Goal: Transaction & Acquisition: Purchase product/service

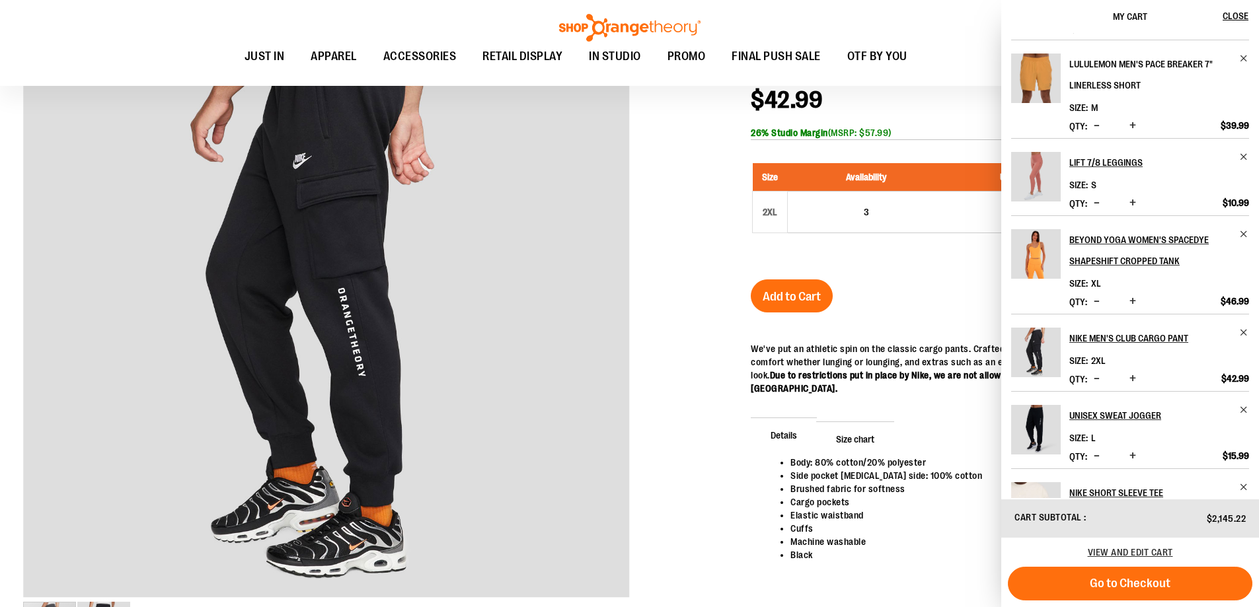
scroll to position [264, 0]
click at [1243, 335] on span "Remove item" at bounding box center [1244, 332] width 10 height 10
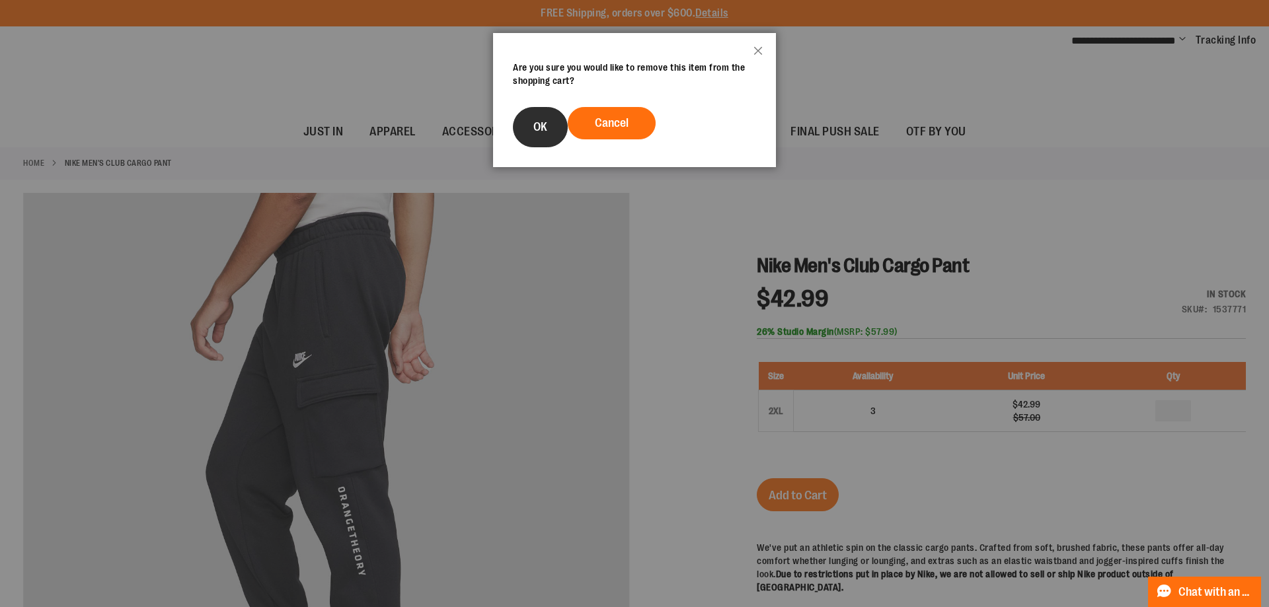
click at [544, 129] on span "OK" at bounding box center [540, 126] width 14 height 13
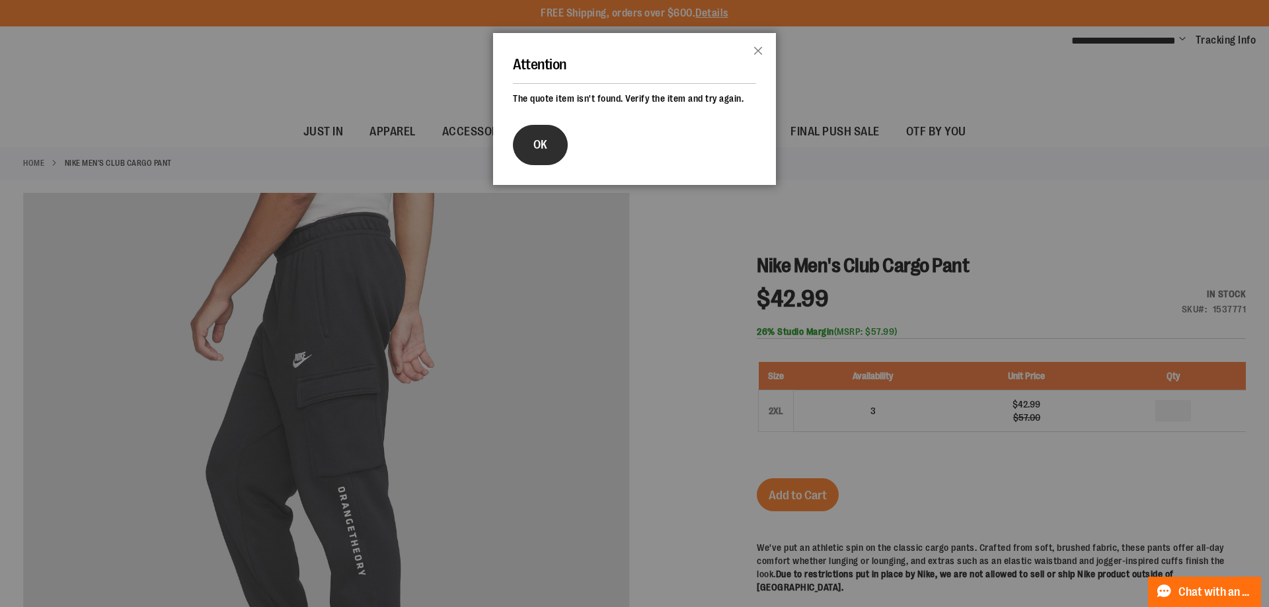
click at [542, 159] on button "OK" at bounding box center [540, 145] width 55 height 40
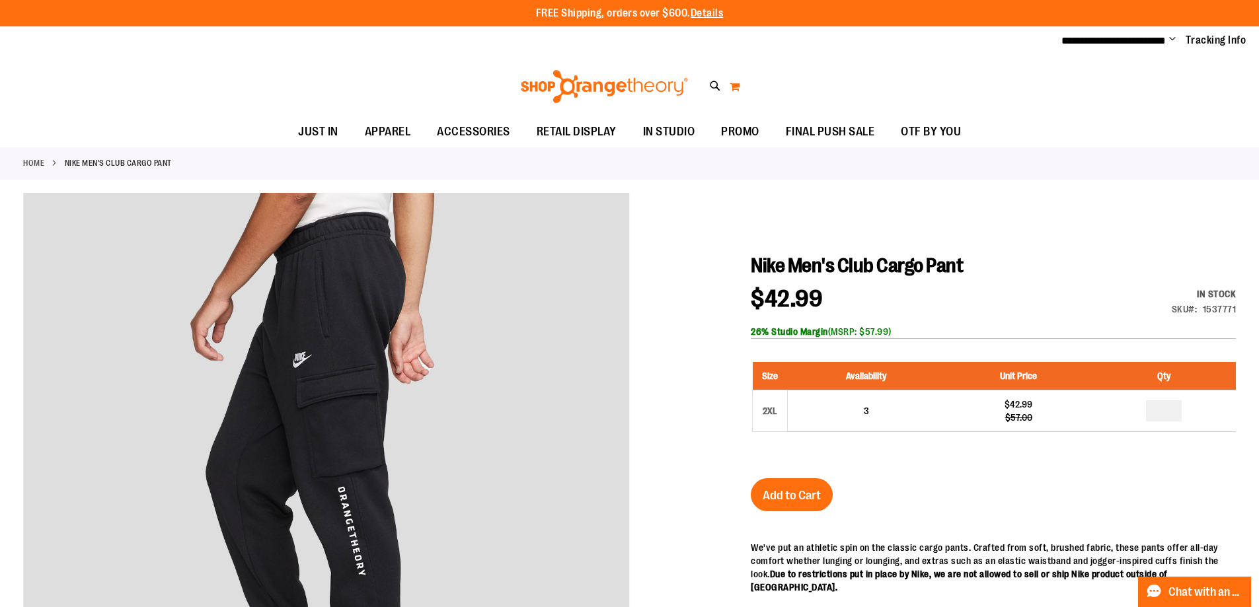
click at [735, 82] on button "My Cart 0" at bounding box center [734, 86] width 11 height 21
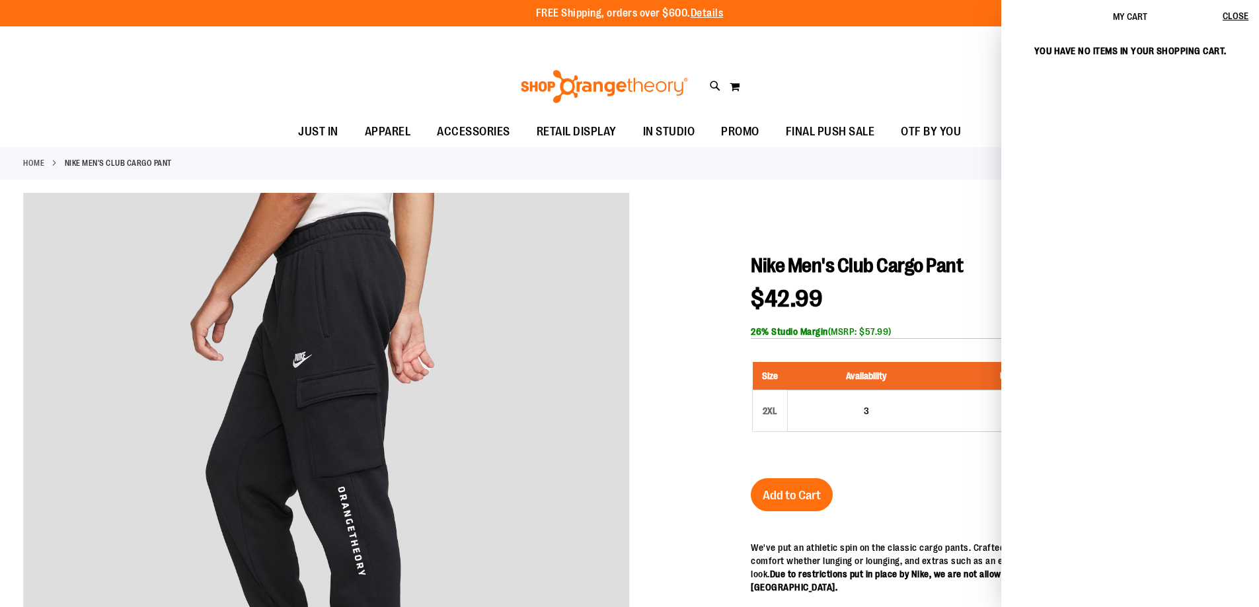
click at [1167, 195] on div "My cart" at bounding box center [1130, 265] width 258 height 465
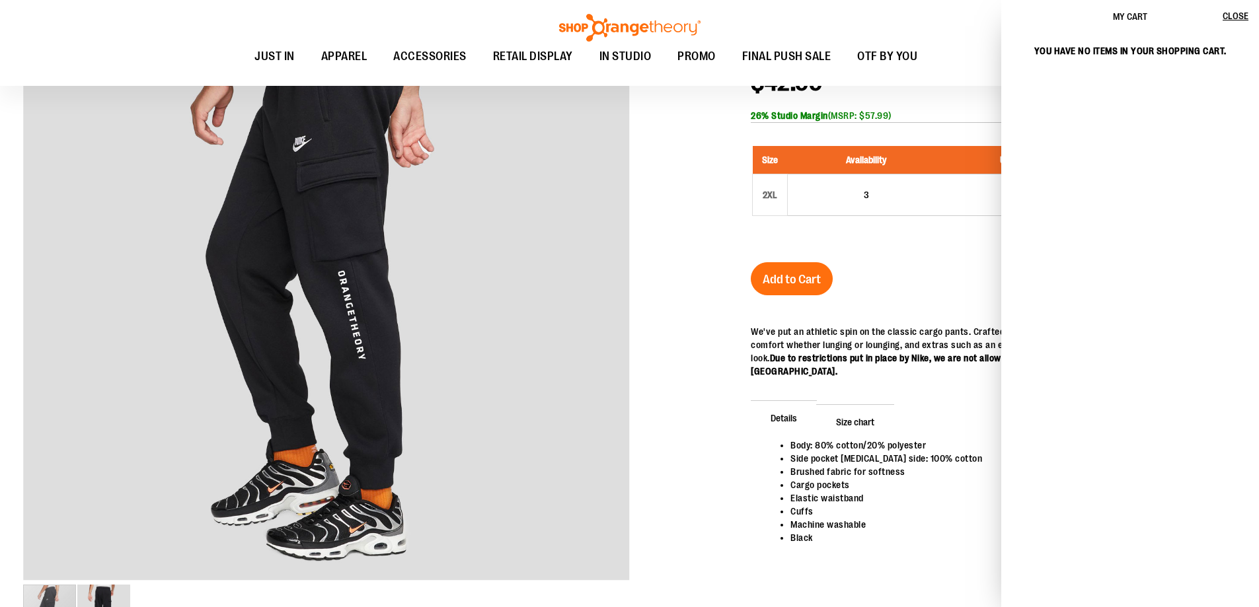
scroll to position [396, 0]
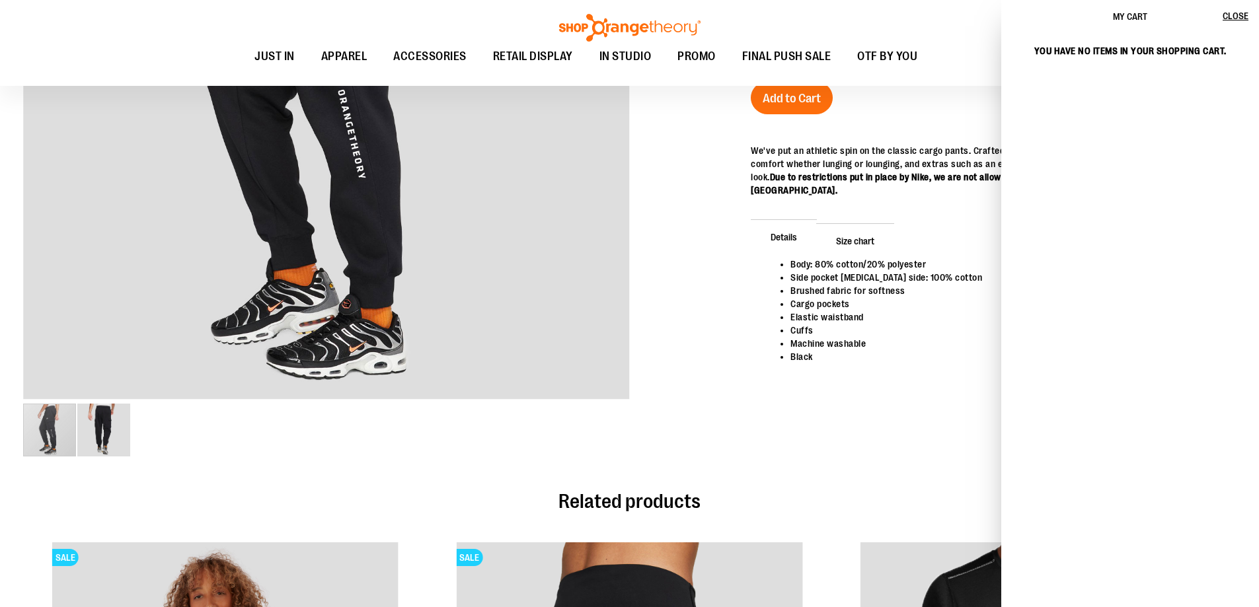
click at [1221, 13] on div "My Cart Close" at bounding box center [1130, 16] width 258 height 33
click at [1240, 17] on span "Close" at bounding box center [1235, 16] width 26 height 11
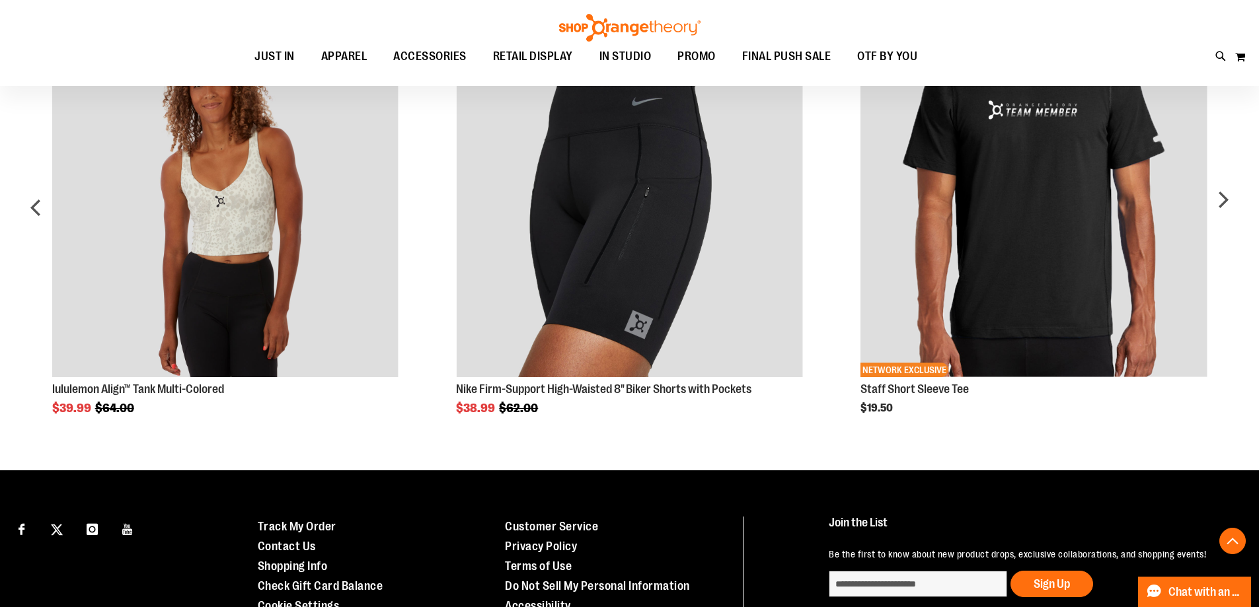
scroll to position [898, 0]
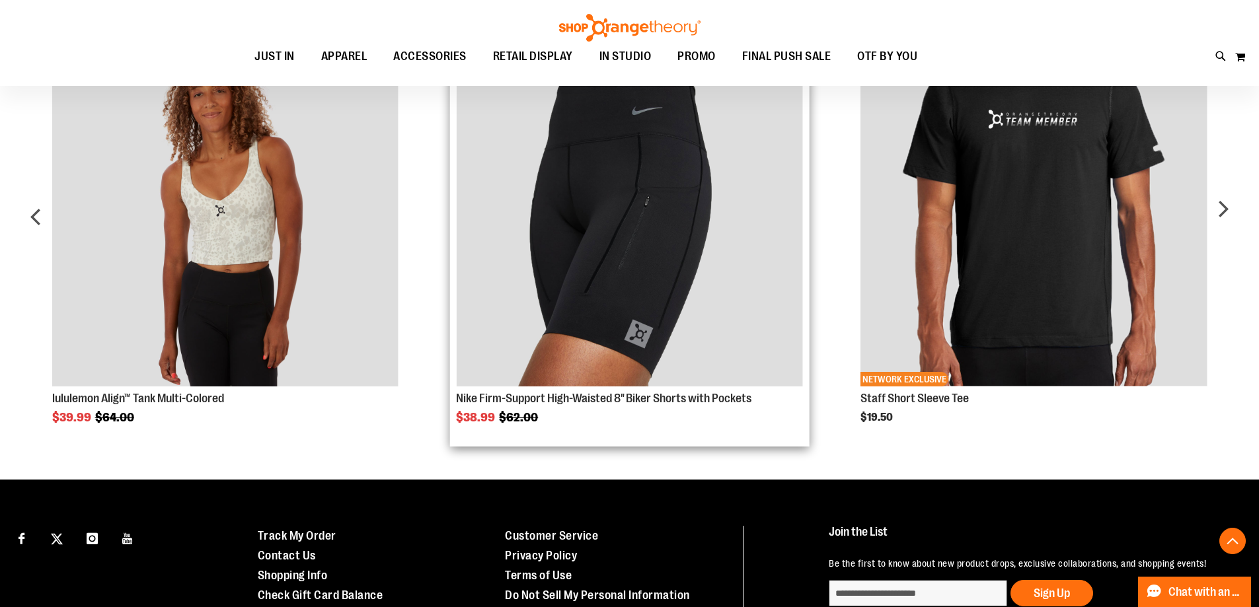
click at [720, 164] on img "Product Page Link" at bounding box center [629, 213] width 346 height 346
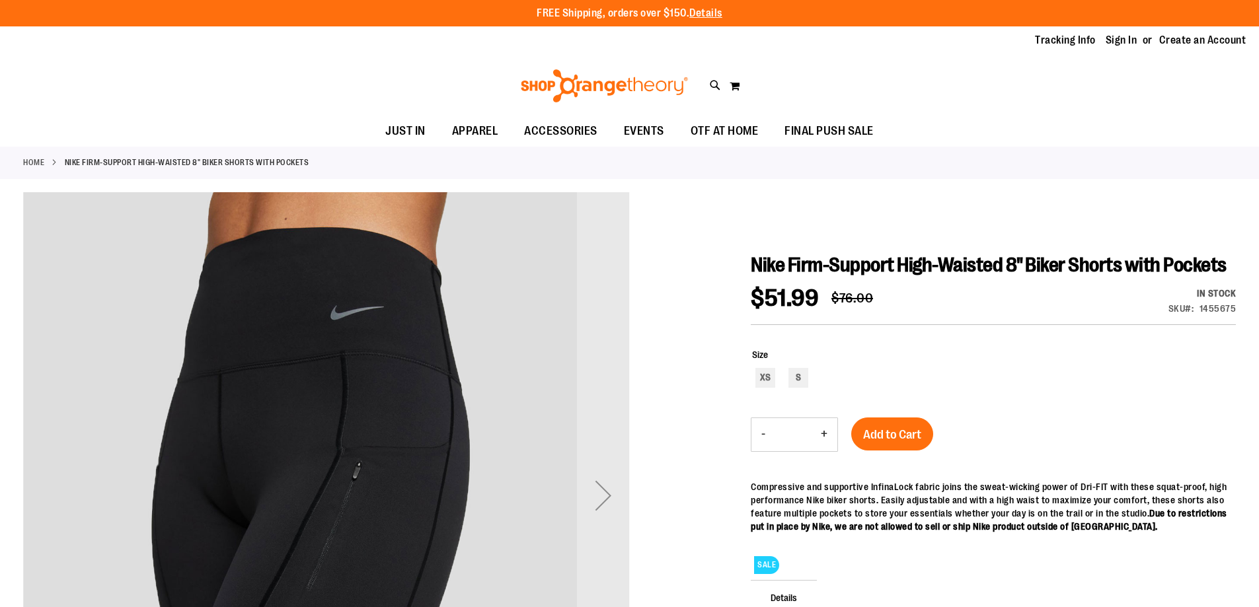
type input "**********"
click at [813, 373] on div "XS S" at bounding box center [994, 379] width 484 height 23
click at [796, 383] on div "S" at bounding box center [798, 378] width 20 height 20
type input "***"
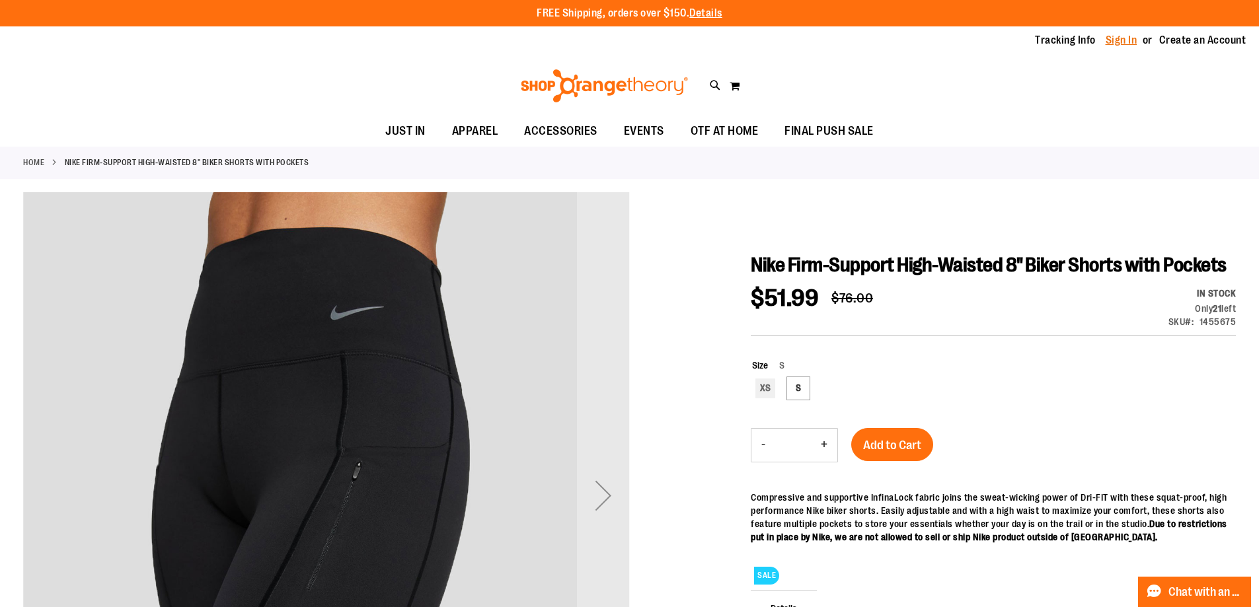
click at [1130, 40] on link "Sign In" at bounding box center [1121, 40] width 32 height 15
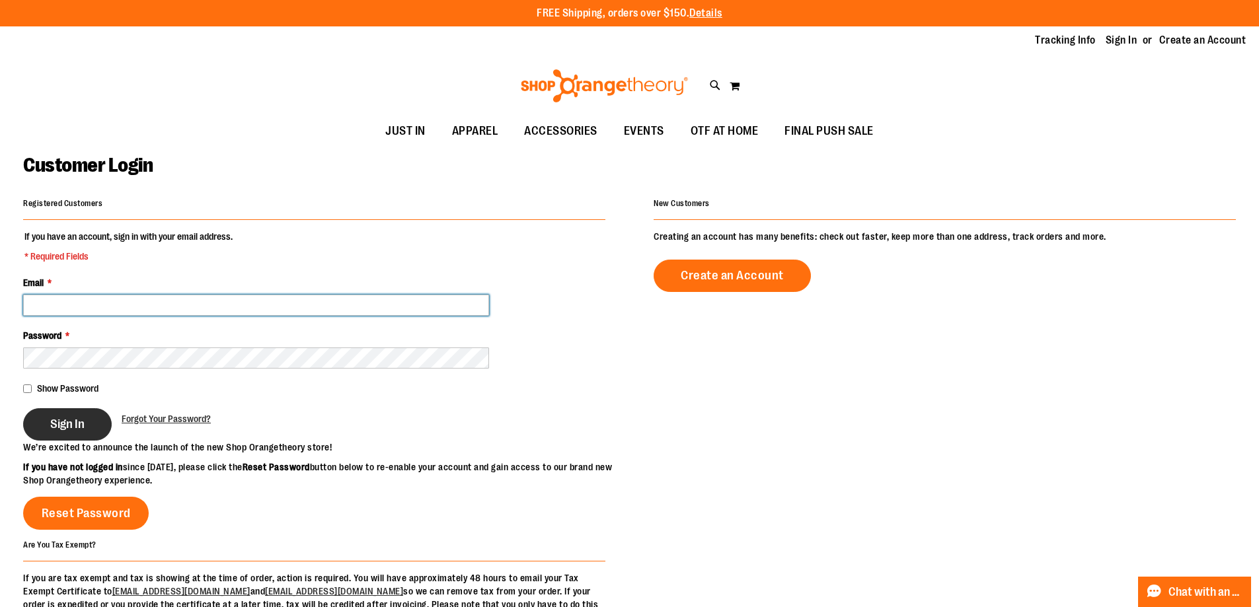
type input "**********"
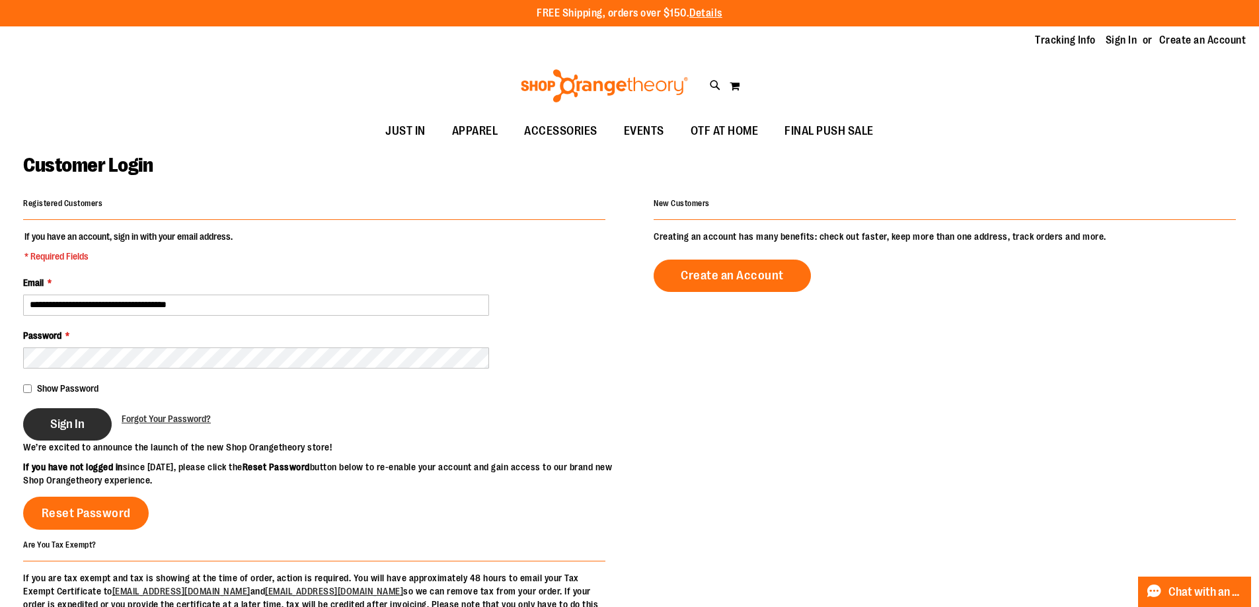
type input "**********"
click at [74, 433] on button "Sign In" at bounding box center [67, 424] width 89 height 32
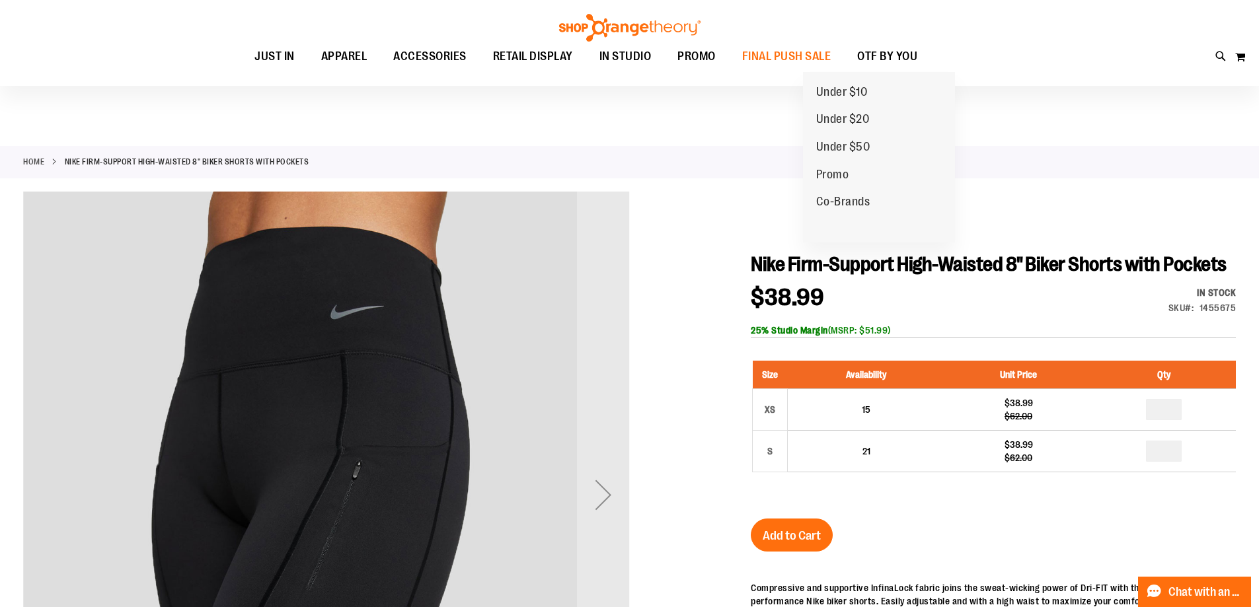
scroll to position [66, 0]
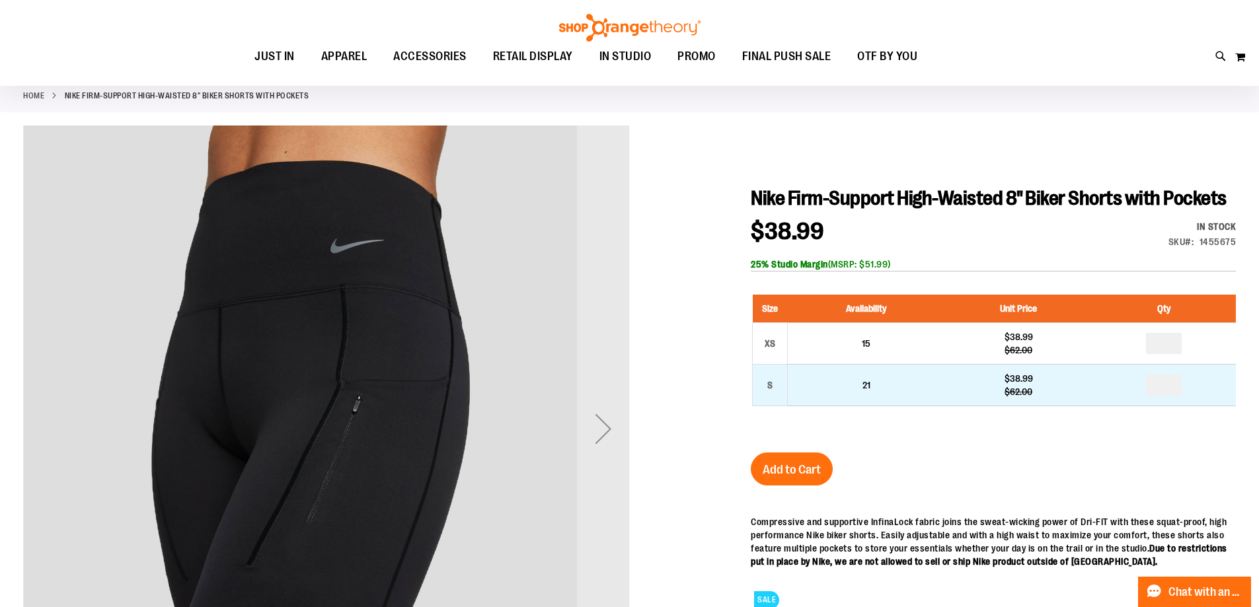
type input "**********"
drag, startPoint x: 1178, startPoint y: 387, endPoint x: 1167, endPoint y: 382, distance: 11.5
click at [1149, 387] on input "number" at bounding box center [1164, 385] width 36 height 21
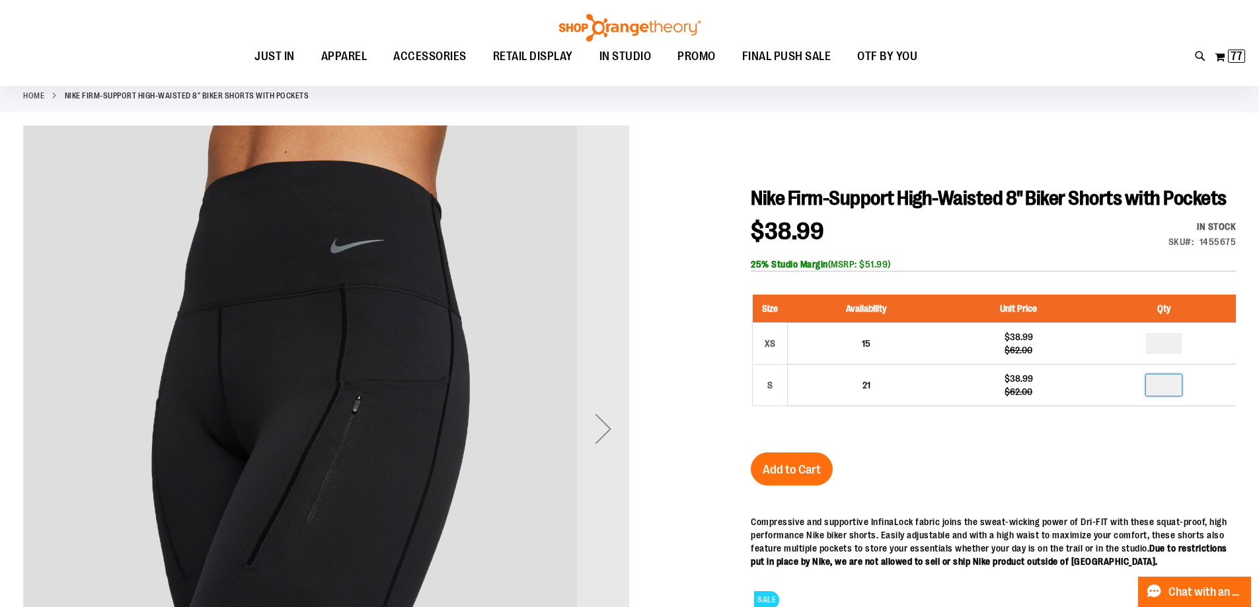
type input "**"
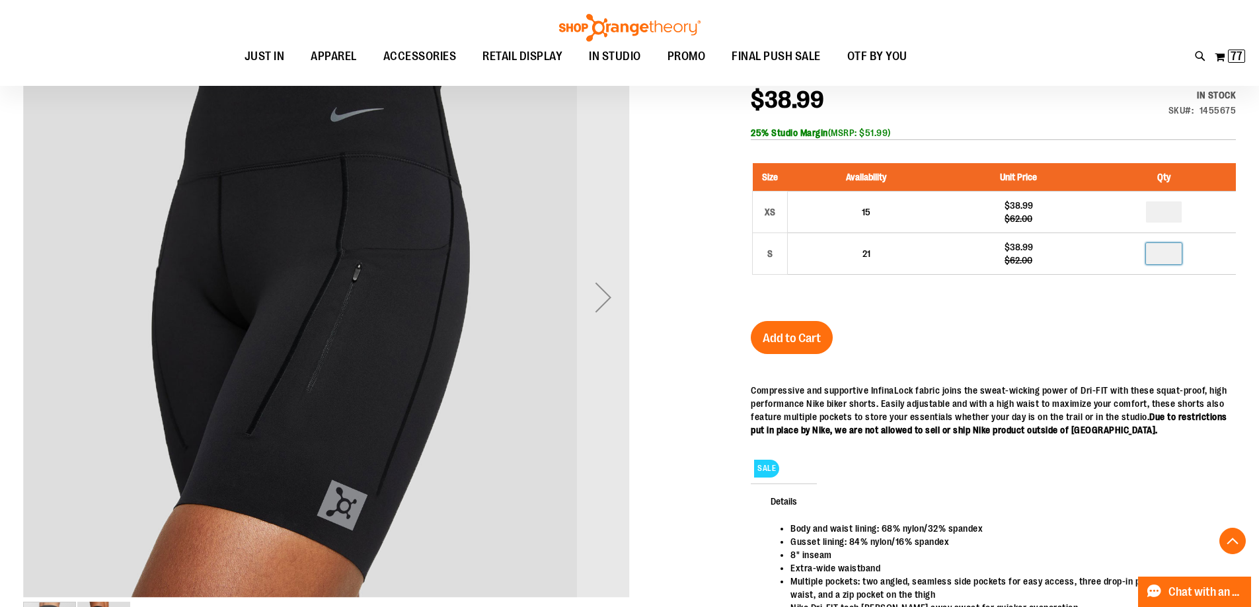
scroll to position [396, 0]
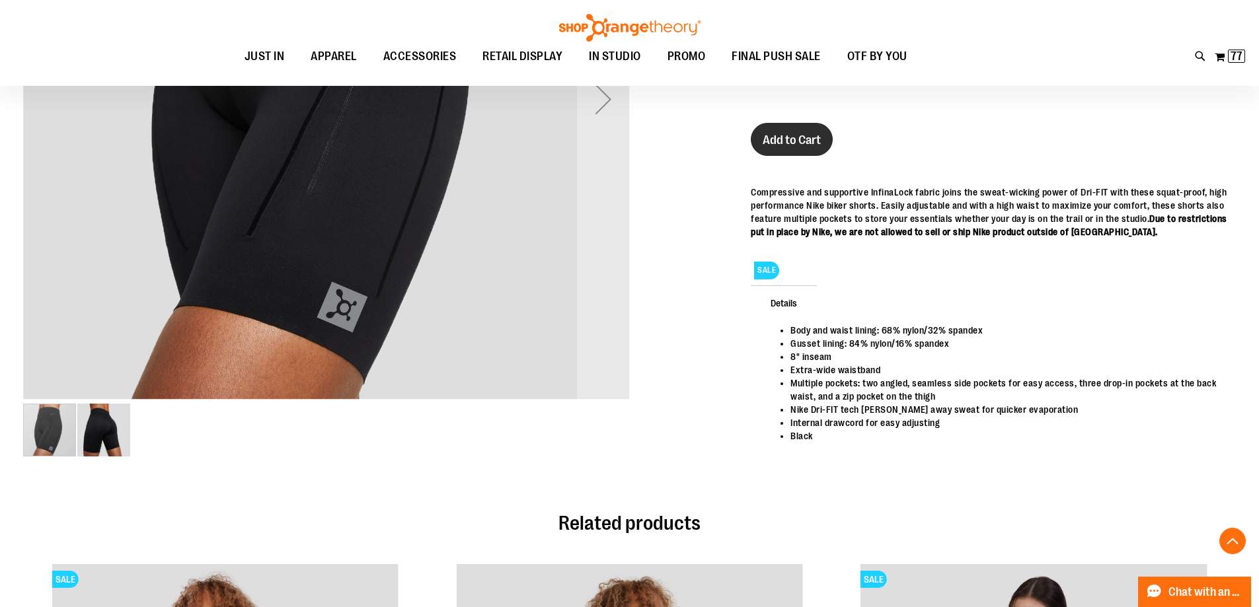
click at [778, 128] on button "Add to Cart" at bounding box center [792, 139] width 82 height 33
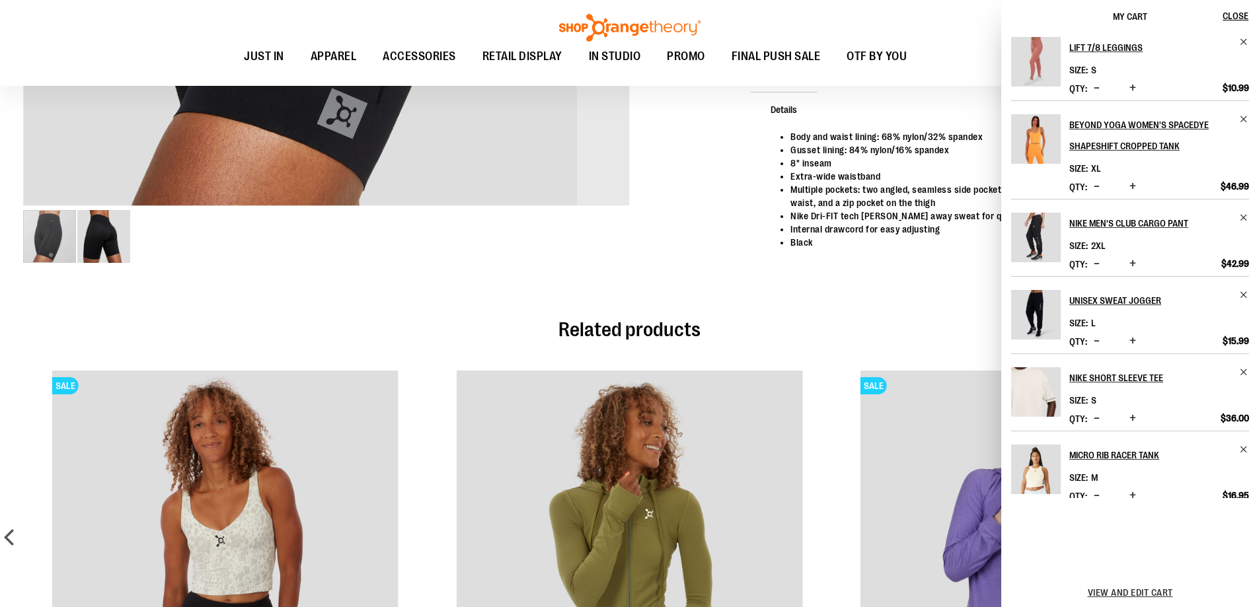
scroll to position [399, 0]
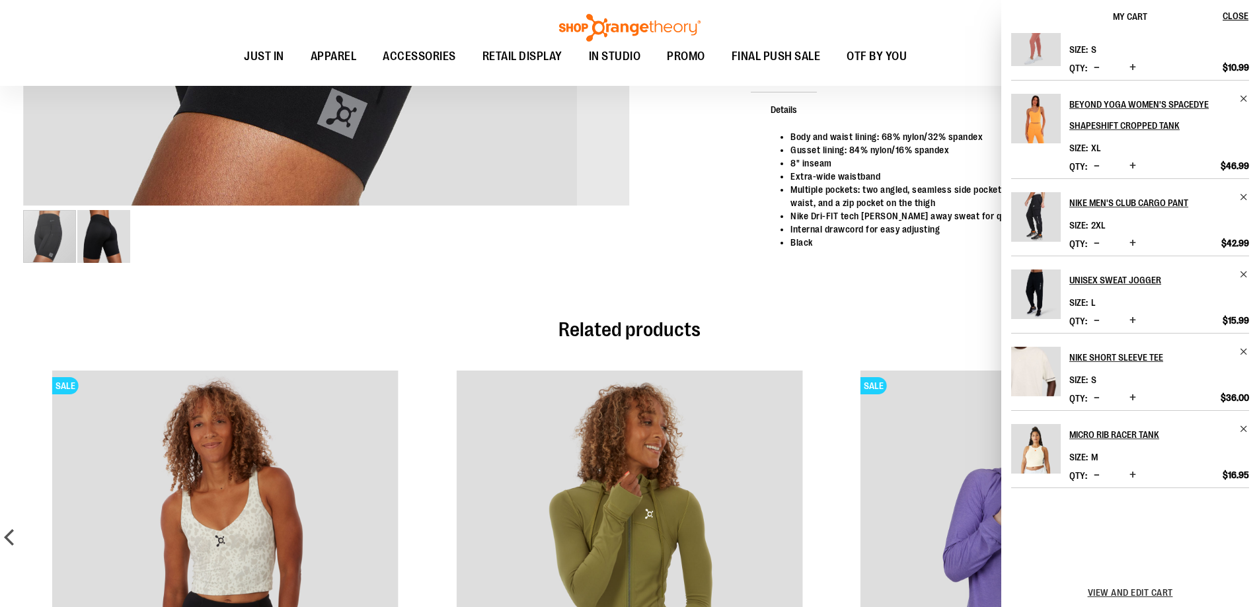
click at [963, 330] on h2 "Related products" at bounding box center [629, 329] width 1213 height 21
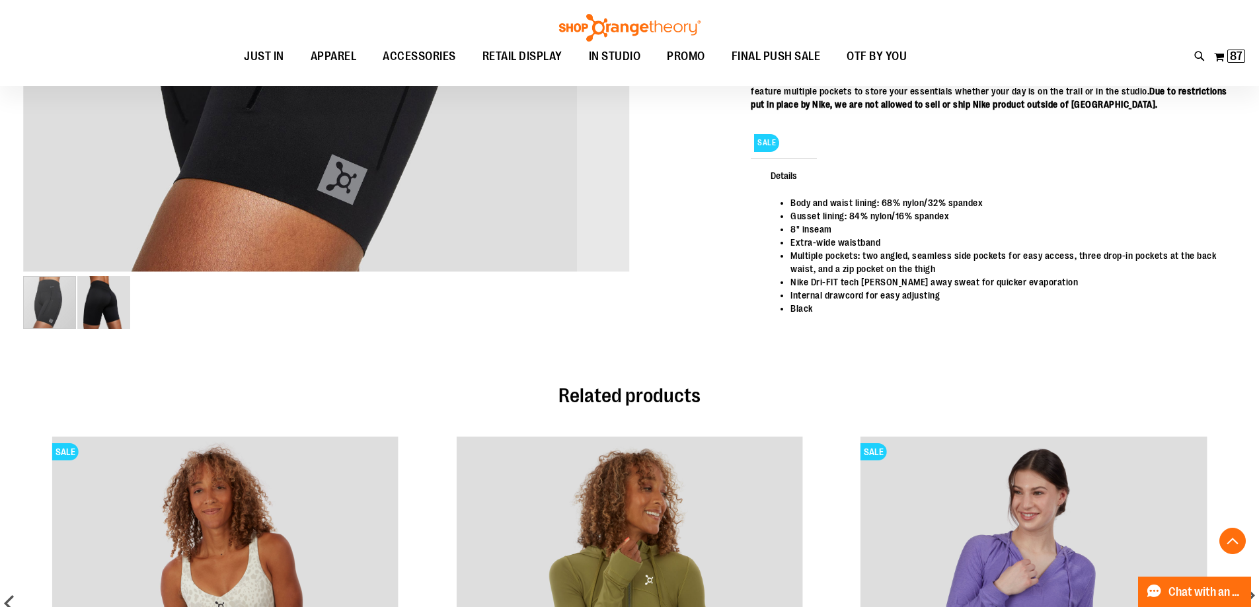
scroll to position [127, 0]
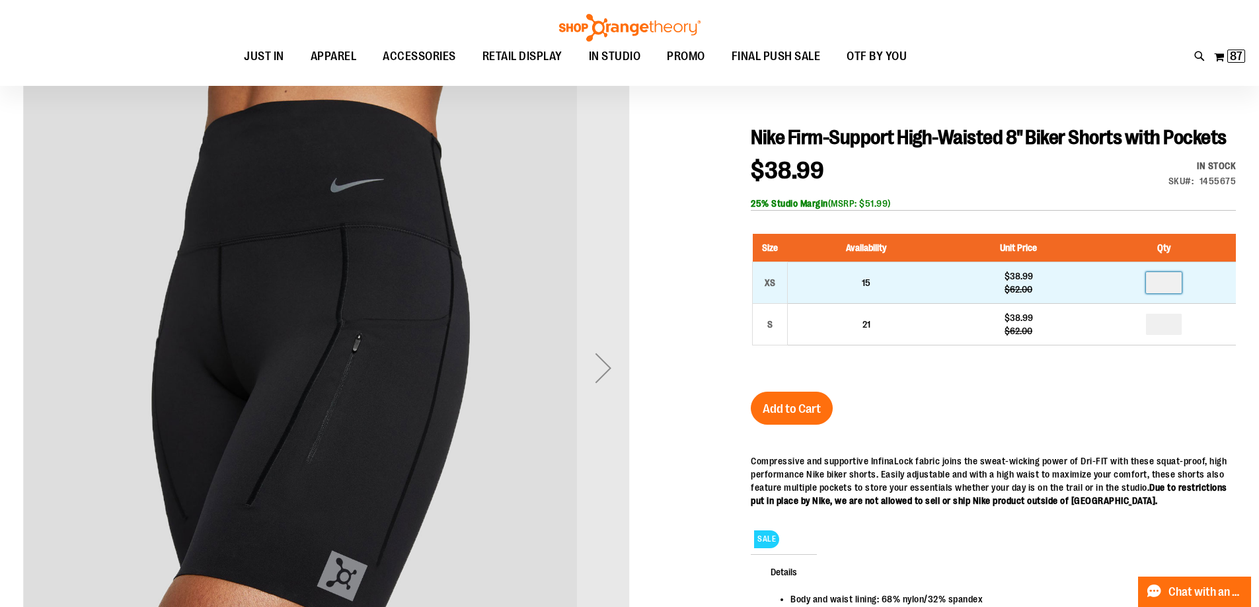
drag, startPoint x: 1166, startPoint y: 286, endPoint x: 1100, endPoint y: 294, distance: 67.2
click at [1100, 294] on td at bounding box center [1163, 283] width 143 height 42
type input "*"
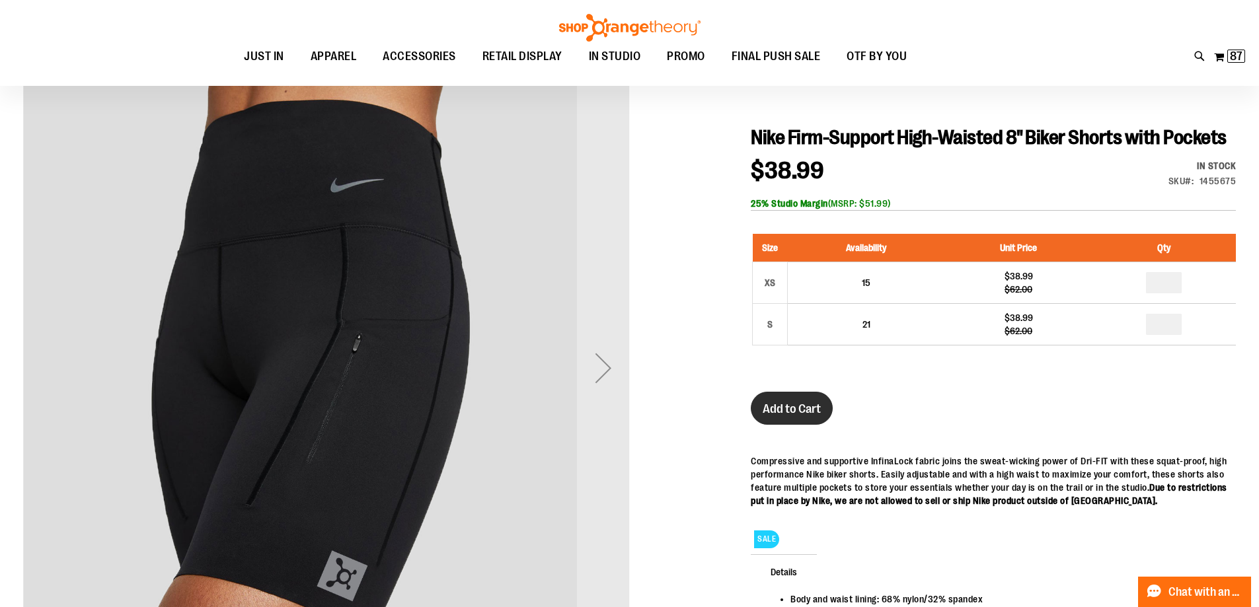
click at [774, 423] on button "Add to Cart" at bounding box center [792, 408] width 82 height 33
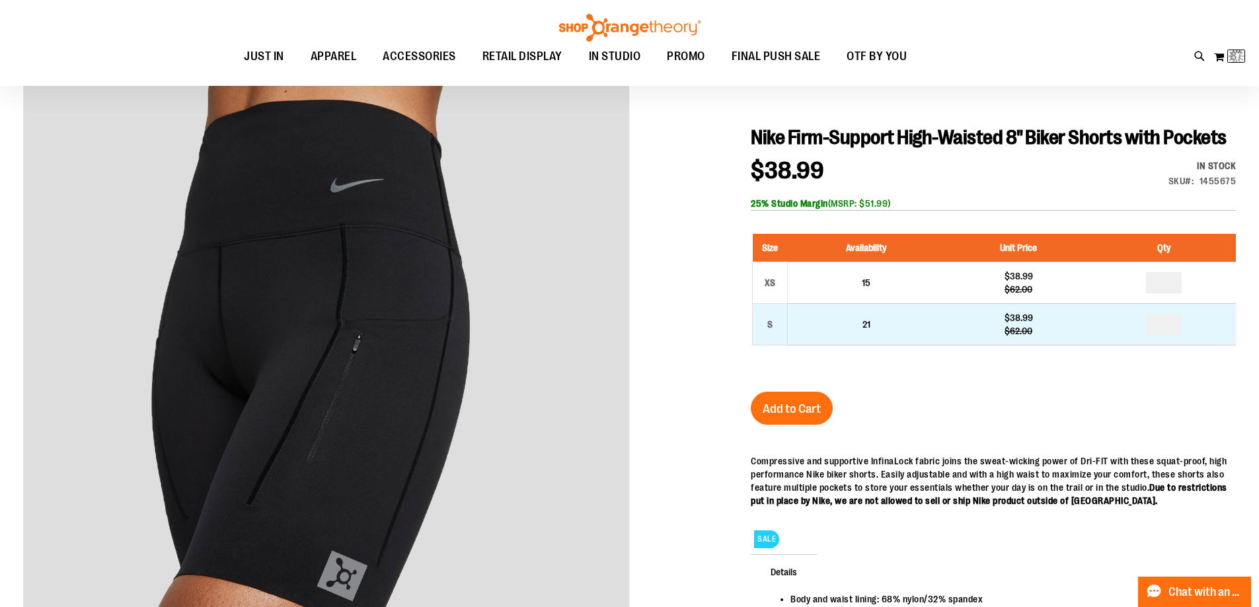
scroll to position [193, 0]
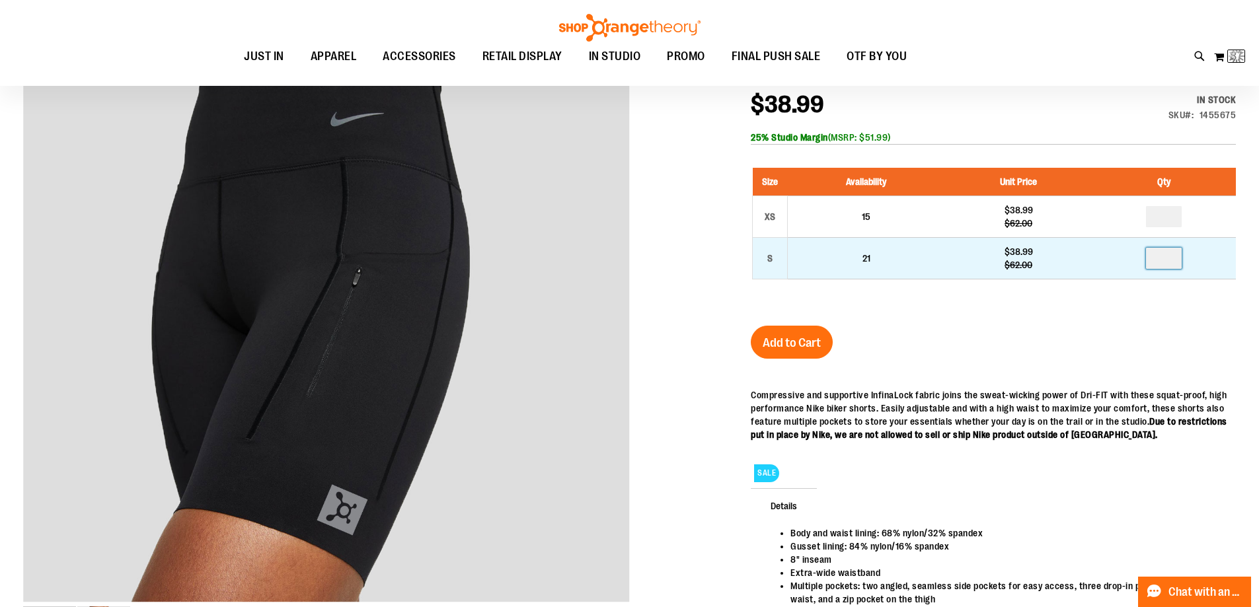
drag, startPoint x: 1174, startPoint y: 260, endPoint x: 1139, endPoint y: 258, distance: 34.4
click at [1162, 260] on input "**" at bounding box center [1164, 258] width 36 height 21
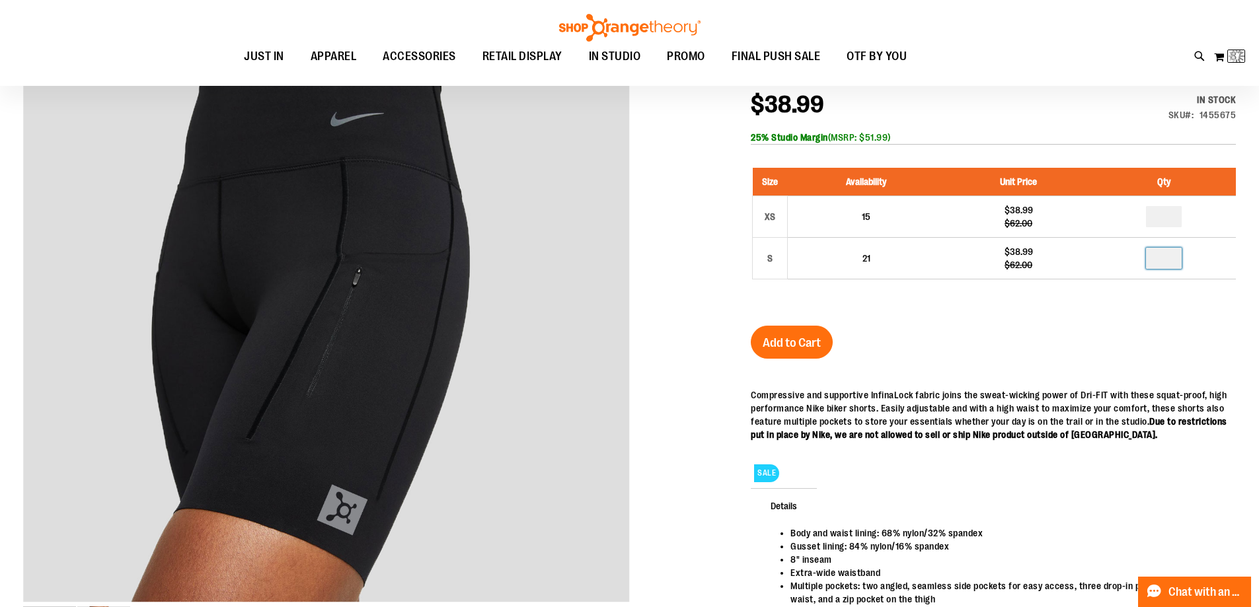
type input "**"
click at [776, 332] on button "Add to Cart" at bounding box center [792, 342] width 82 height 33
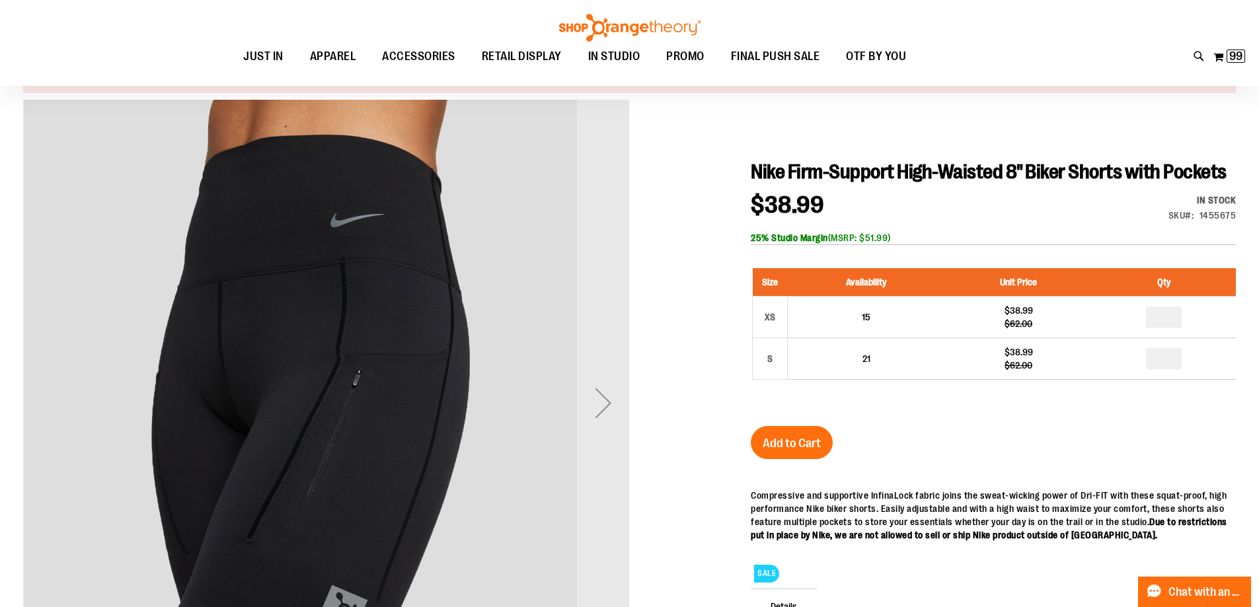
scroll to position [131, 0]
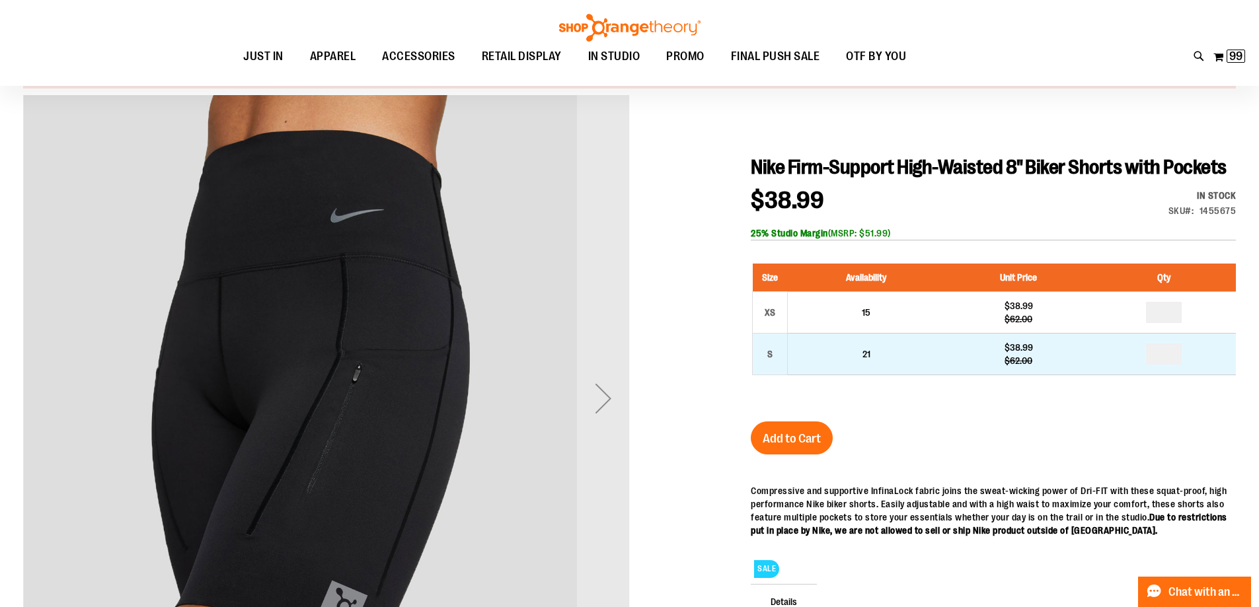
type input "**********"
drag, startPoint x: 1172, startPoint y: 354, endPoint x: 1087, endPoint y: 345, distance: 85.1
click at [1087, 345] on tr "S 21 $38.99 $62.00" at bounding box center [995, 355] width 484 height 42
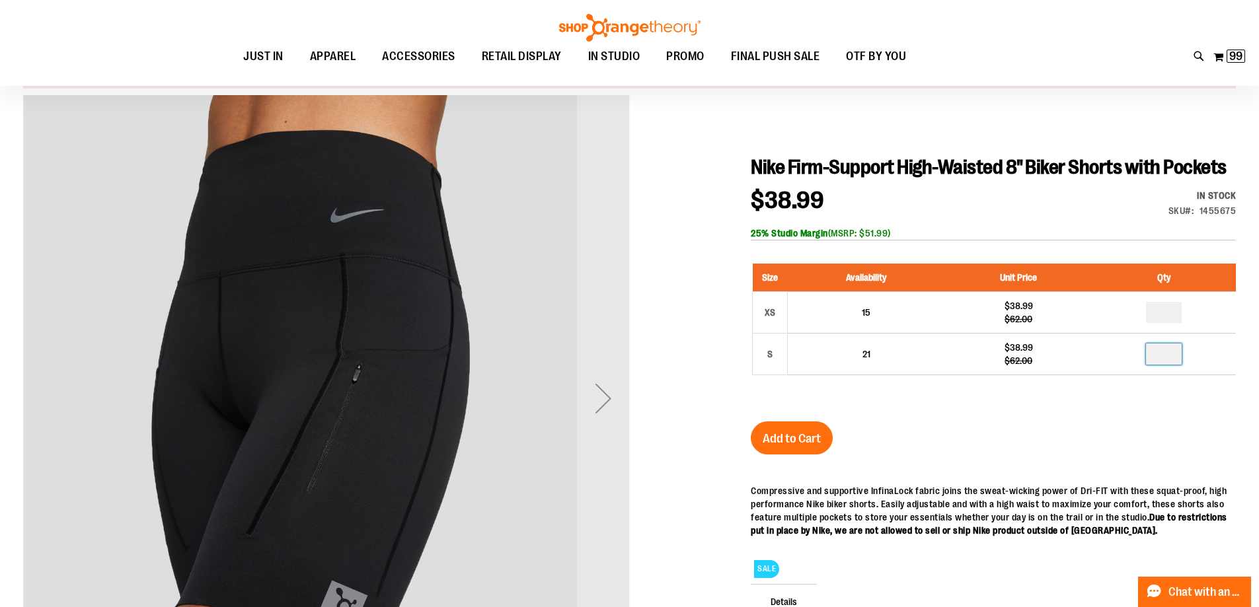
type input "**"
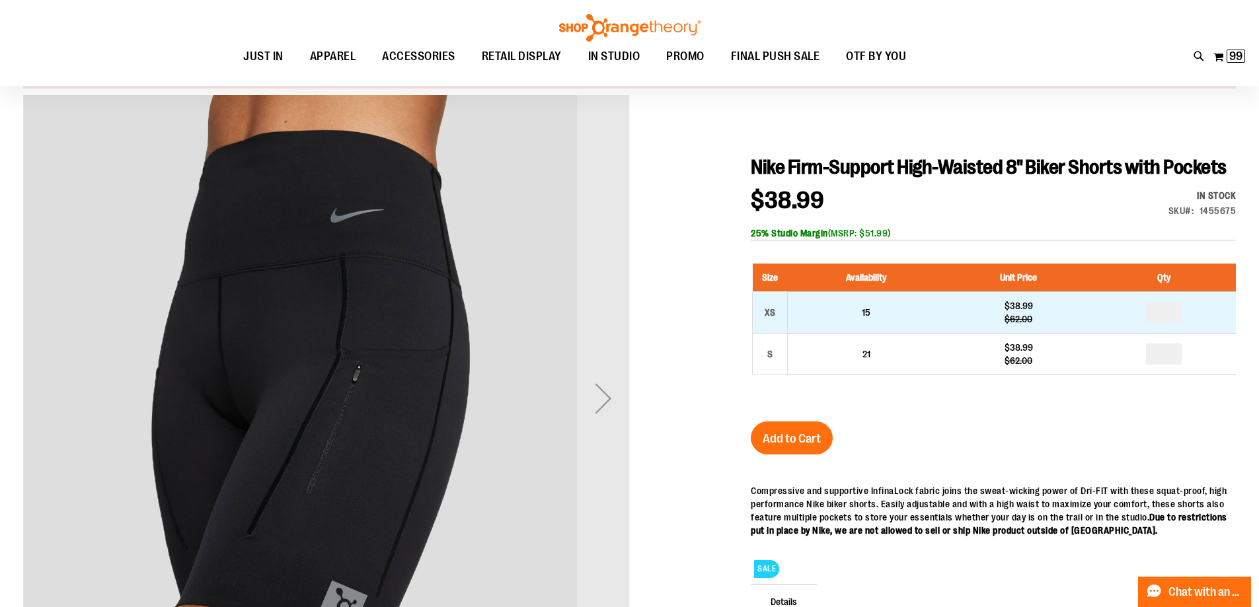
drag, startPoint x: 1179, startPoint y: 318, endPoint x: 1096, endPoint y: 324, distance: 84.2
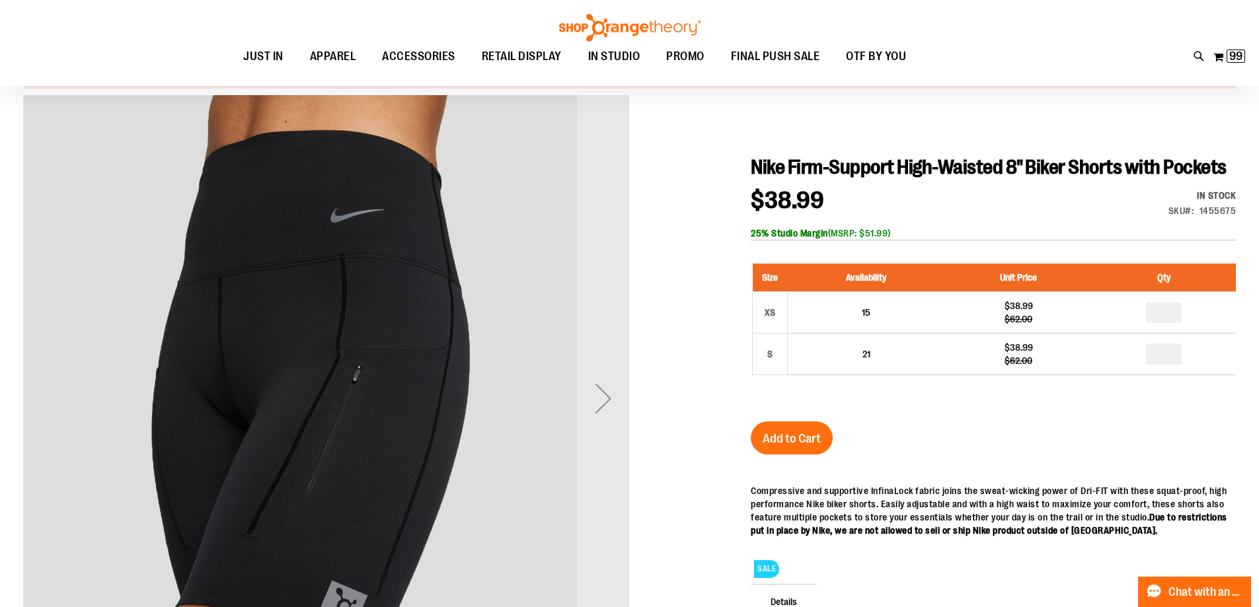
type input "*"
click at [831, 429] on div "Add to Cart" at bounding box center [792, 447] width 82 height 50
click at [822, 431] on button "Add to Cart" at bounding box center [792, 438] width 82 height 33
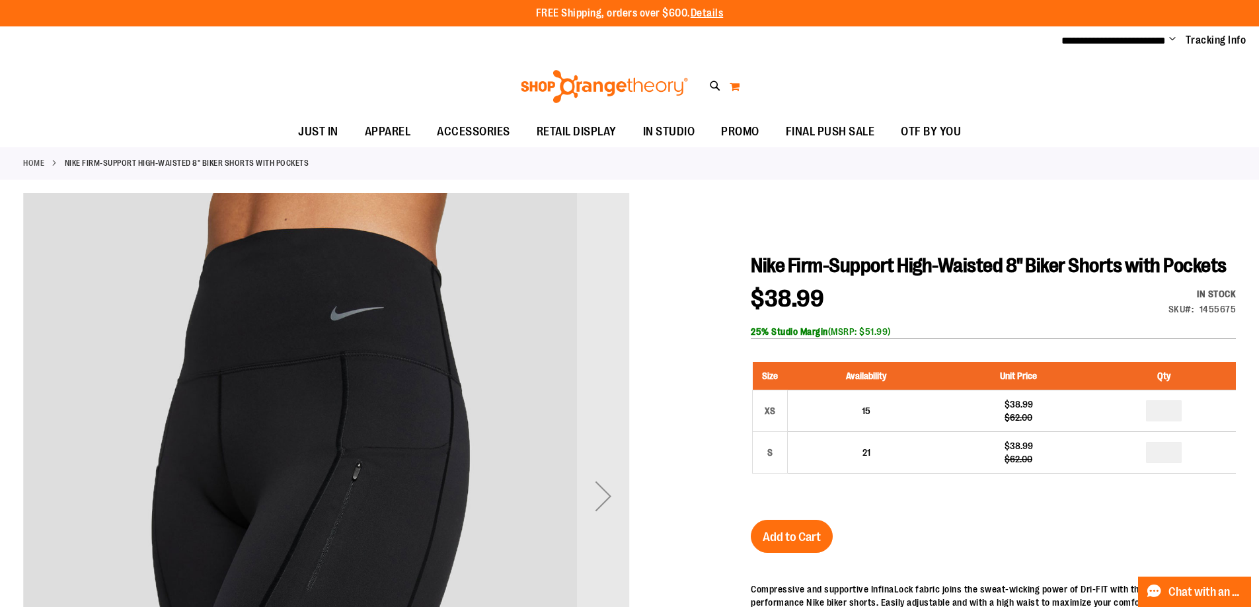
type input "**********"
click at [735, 87] on button "My Cart" at bounding box center [734, 86] width 11 height 21
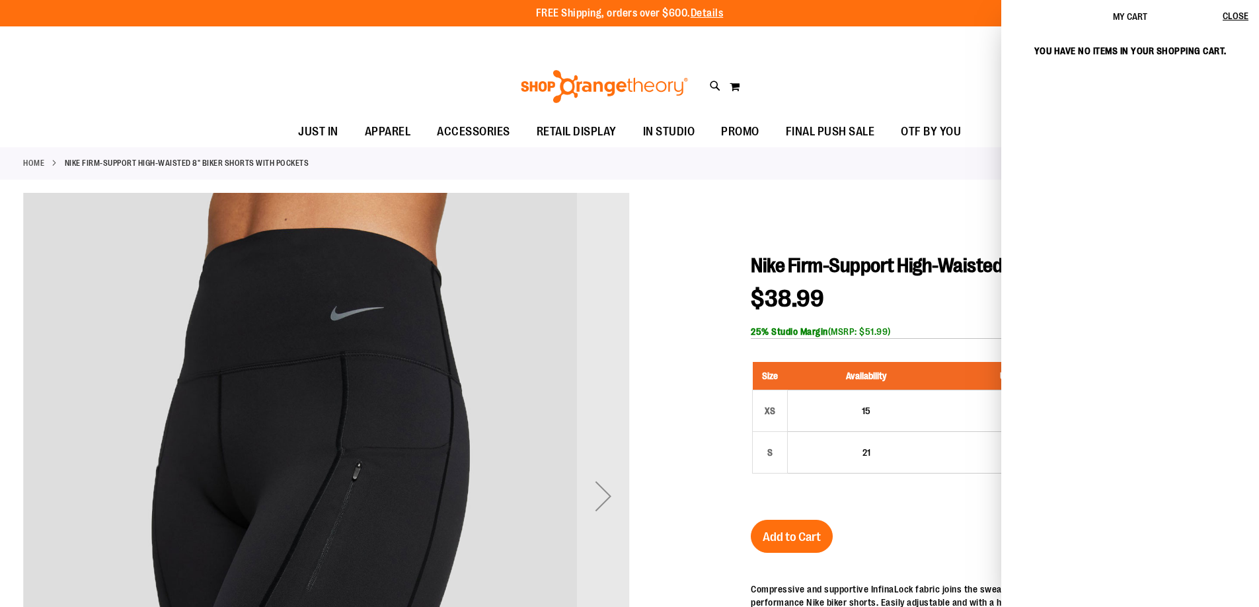
click at [892, 81] on div "Toggle Nav Search Popular Suggestions Advanced Search" at bounding box center [629, 86] width 1259 height 61
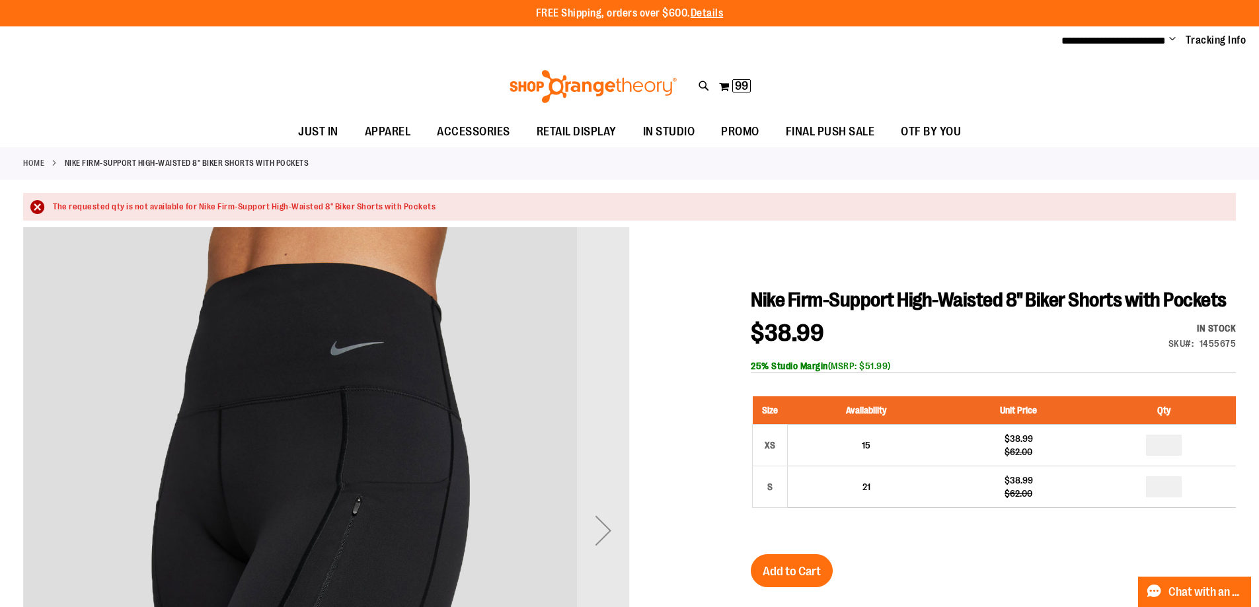
click at [53, 206] on div "The requested qty is not available for Nike Firm-Support High-Waisted 8" Biker …" at bounding box center [638, 207] width 1170 height 13
click at [739, 89] on span "99" at bounding box center [741, 85] width 13 height 13
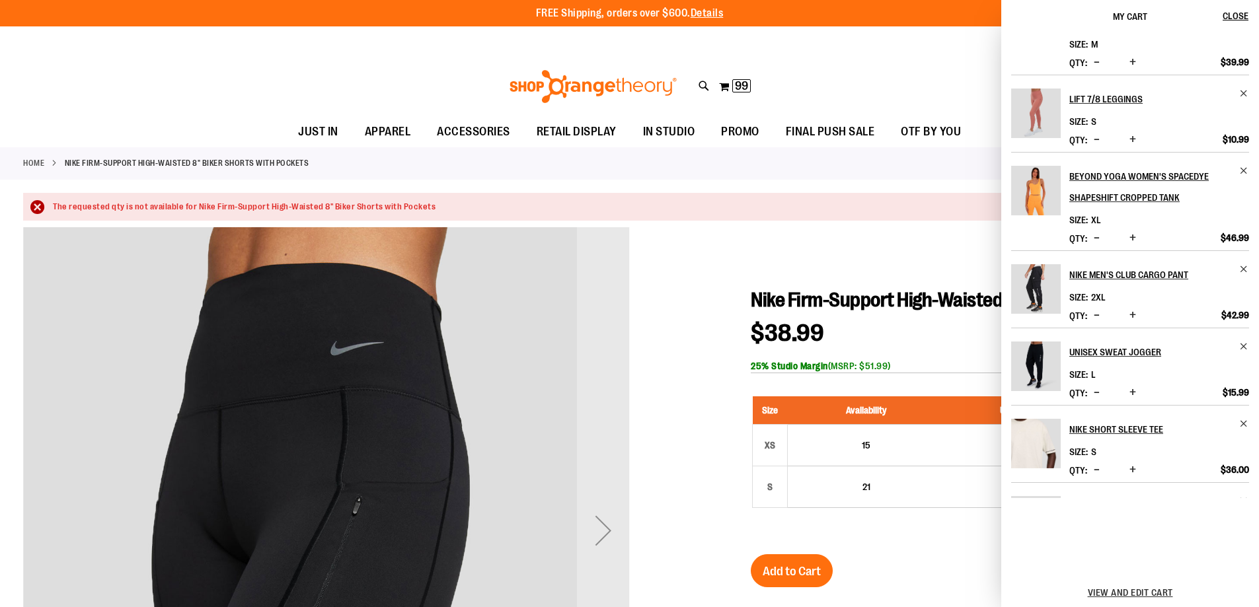
scroll to position [399, 0]
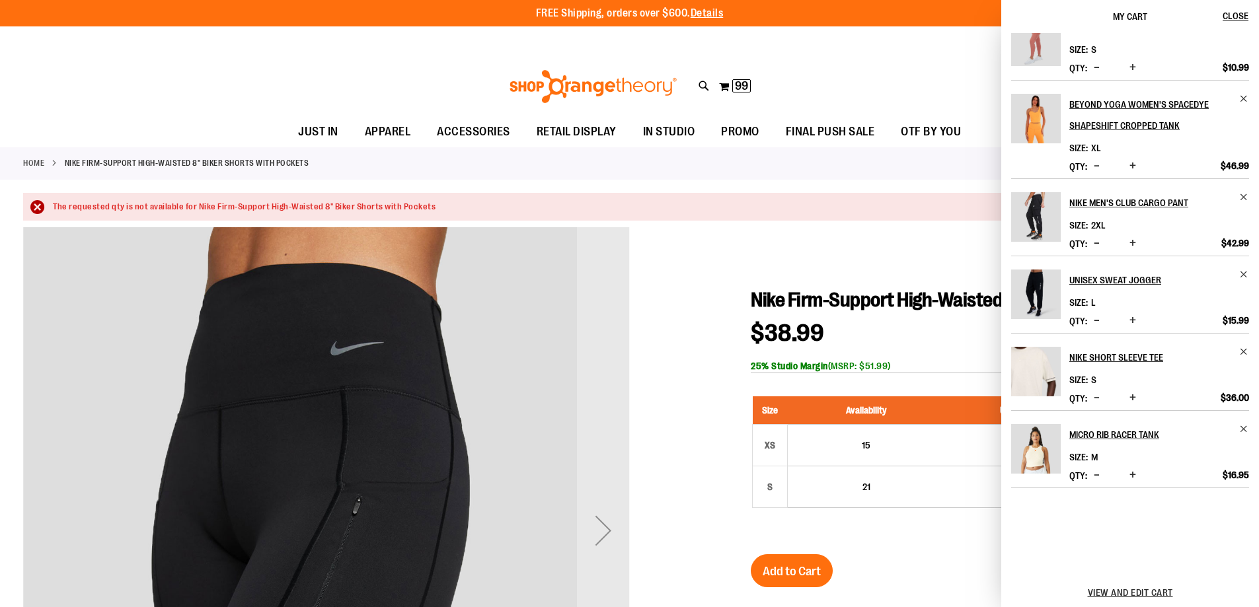
click at [1050, 444] on img "Product" at bounding box center [1036, 449] width 50 height 50
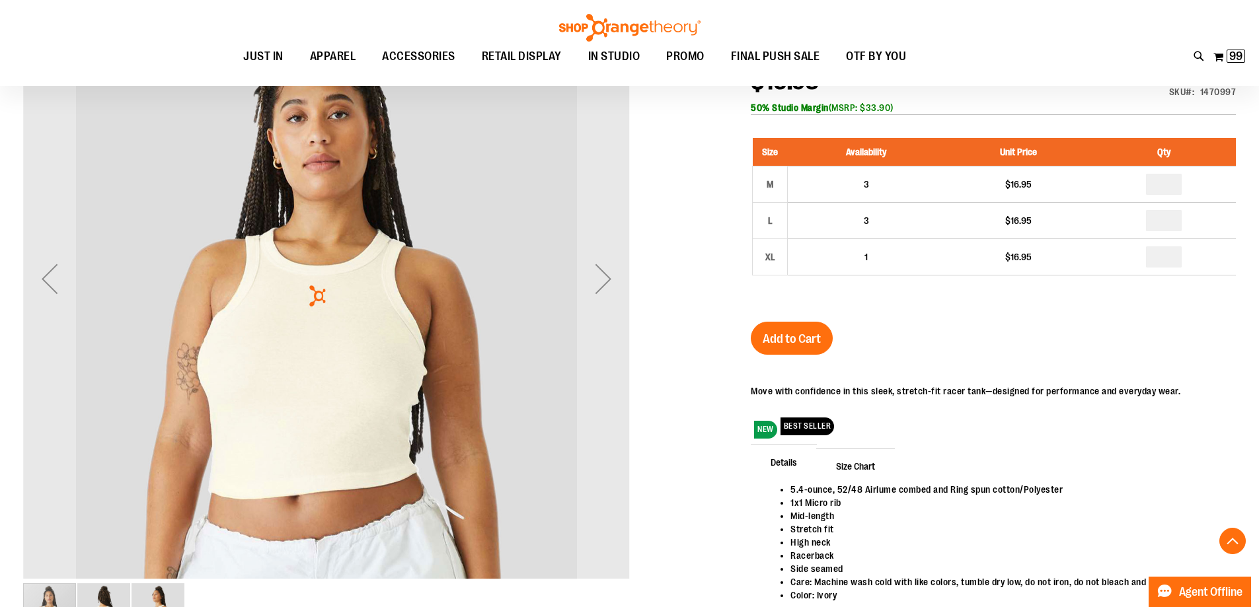
scroll to position [264, 0]
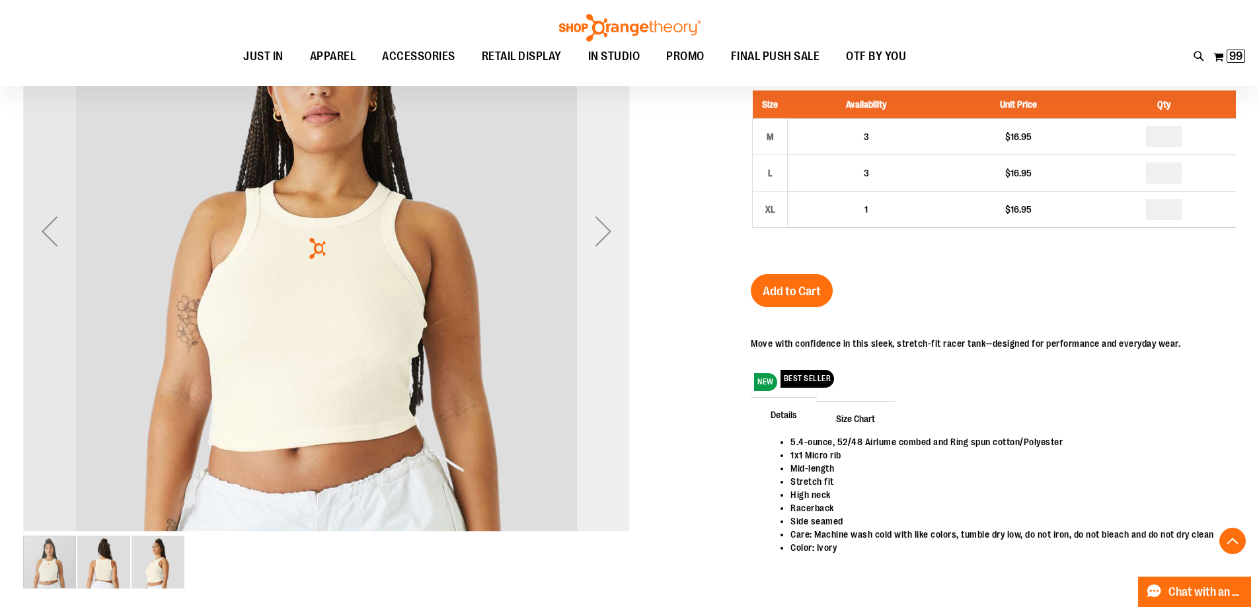
type input "**********"
click at [605, 244] on div "Next" at bounding box center [603, 231] width 53 height 53
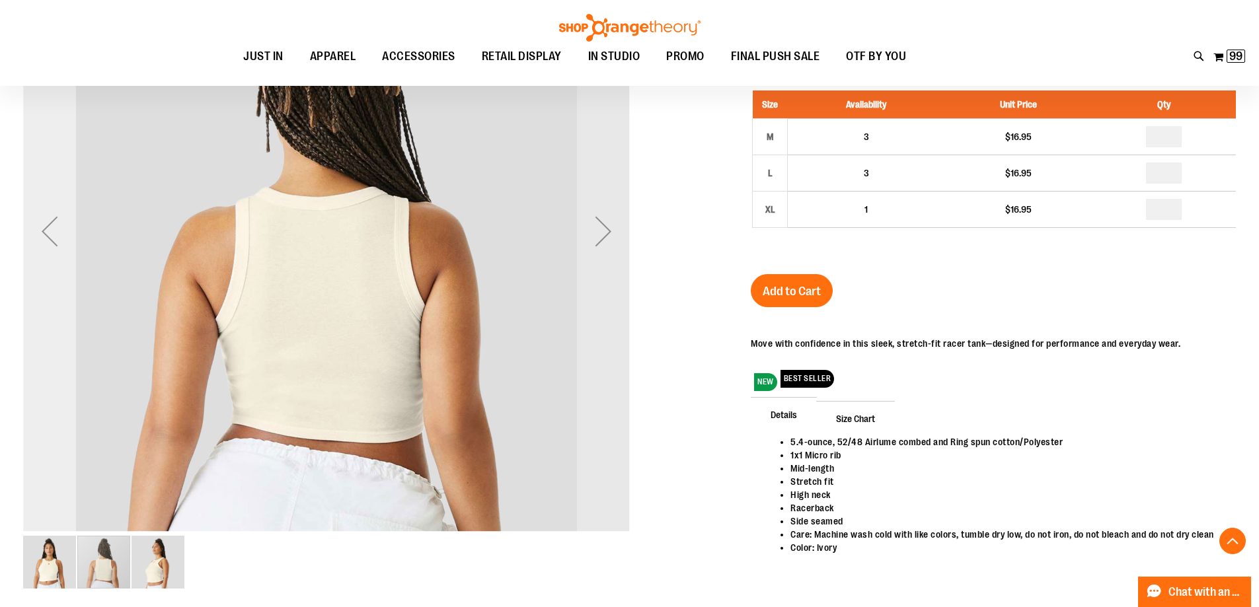
click at [59, 255] on div "Previous" at bounding box center [49, 231] width 53 height 53
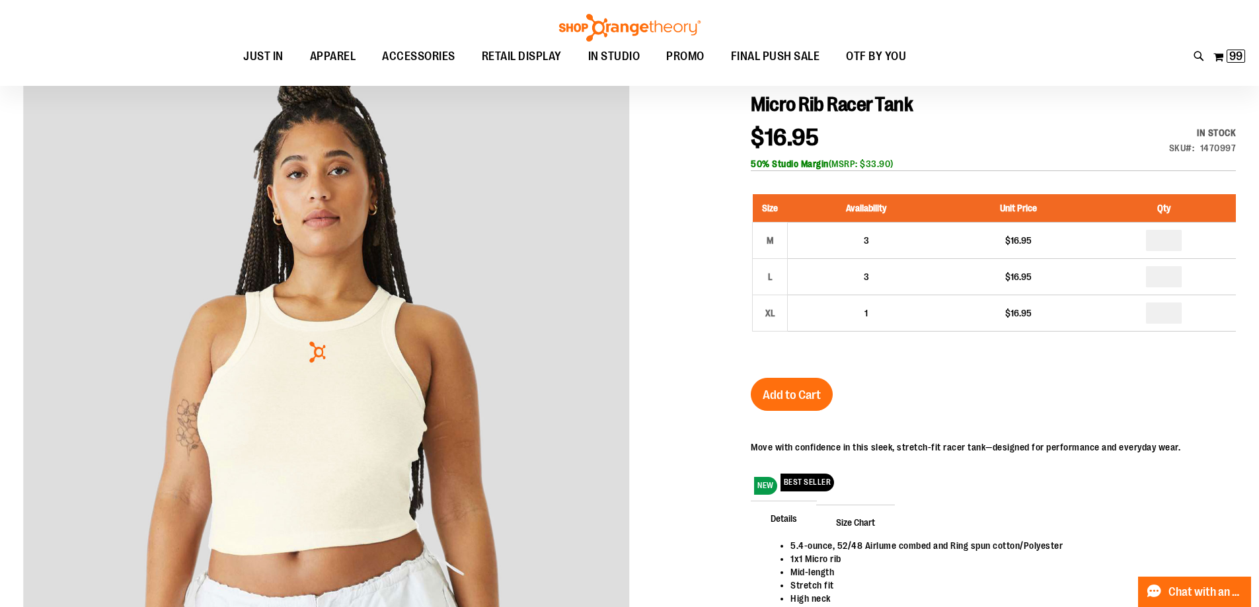
scroll to position [131, 0]
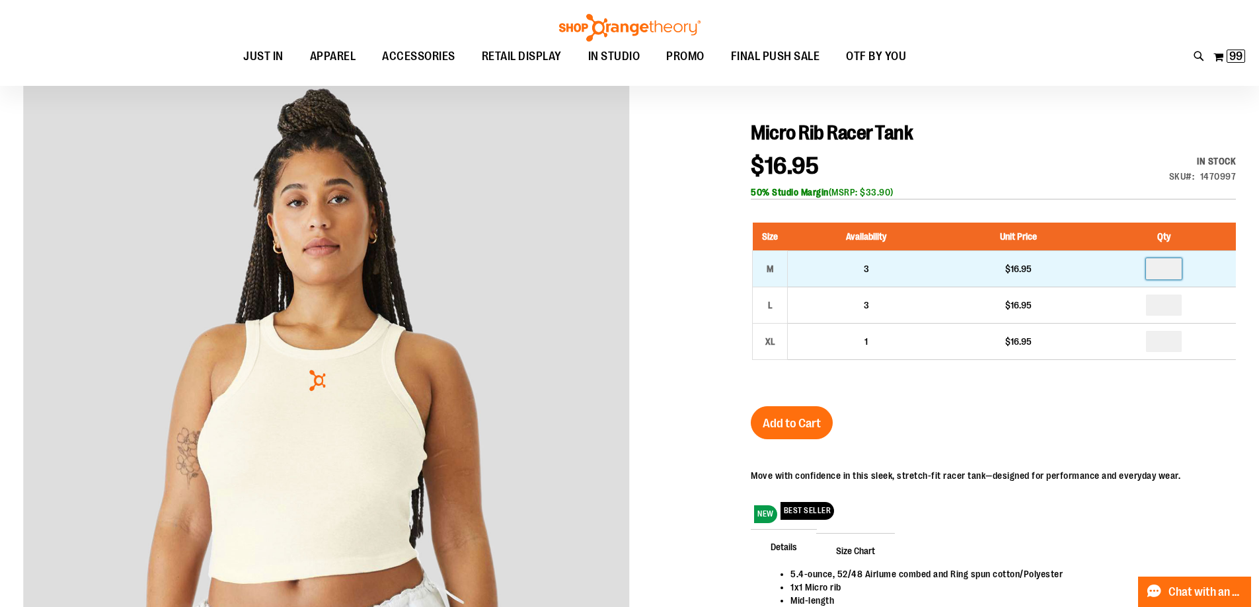
drag, startPoint x: 1172, startPoint y: 269, endPoint x: 1124, endPoint y: 268, distance: 48.2
click at [1124, 268] on td at bounding box center [1163, 268] width 143 height 36
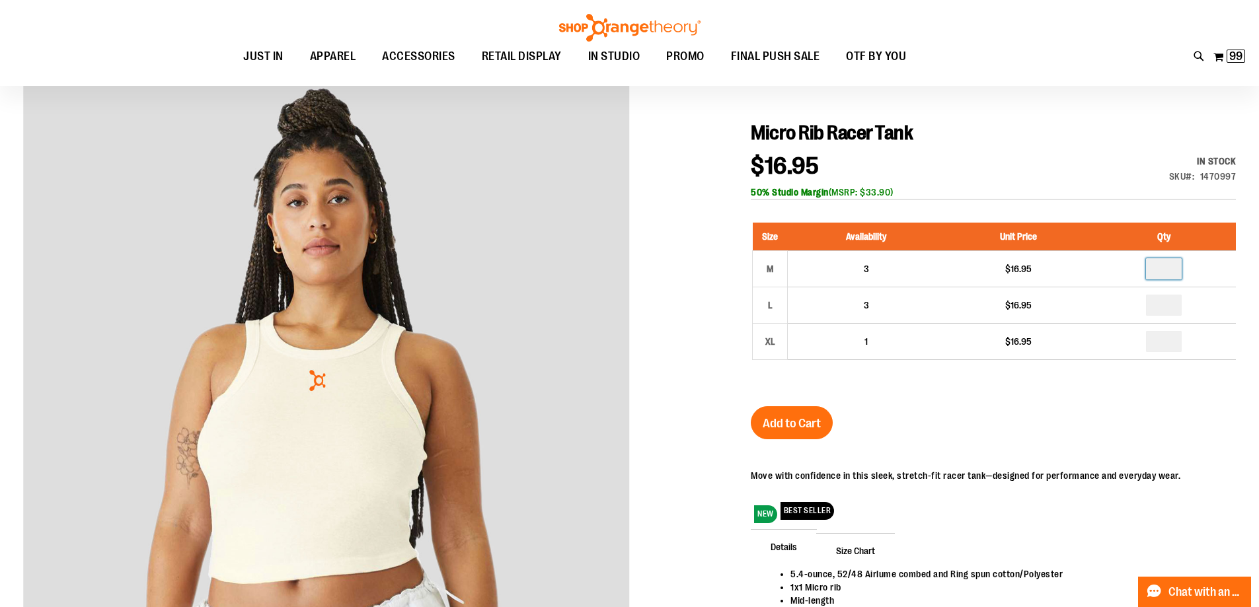
type input "*"
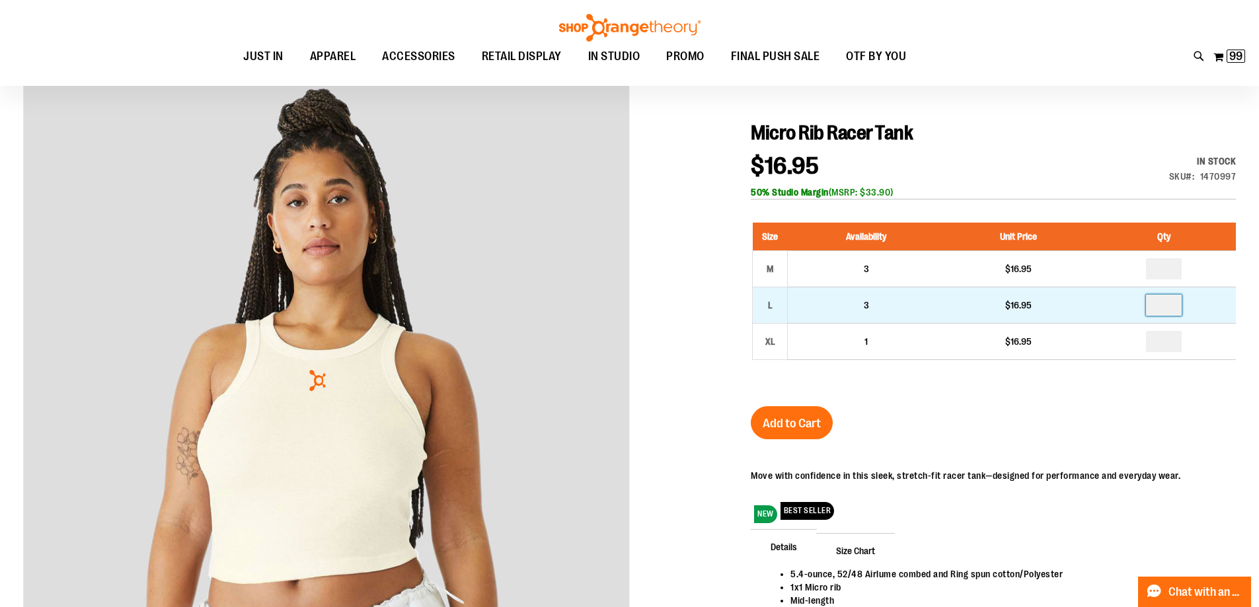
drag, startPoint x: 1177, startPoint y: 307, endPoint x: 1125, endPoint y: 307, distance: 51.5
type input "*"
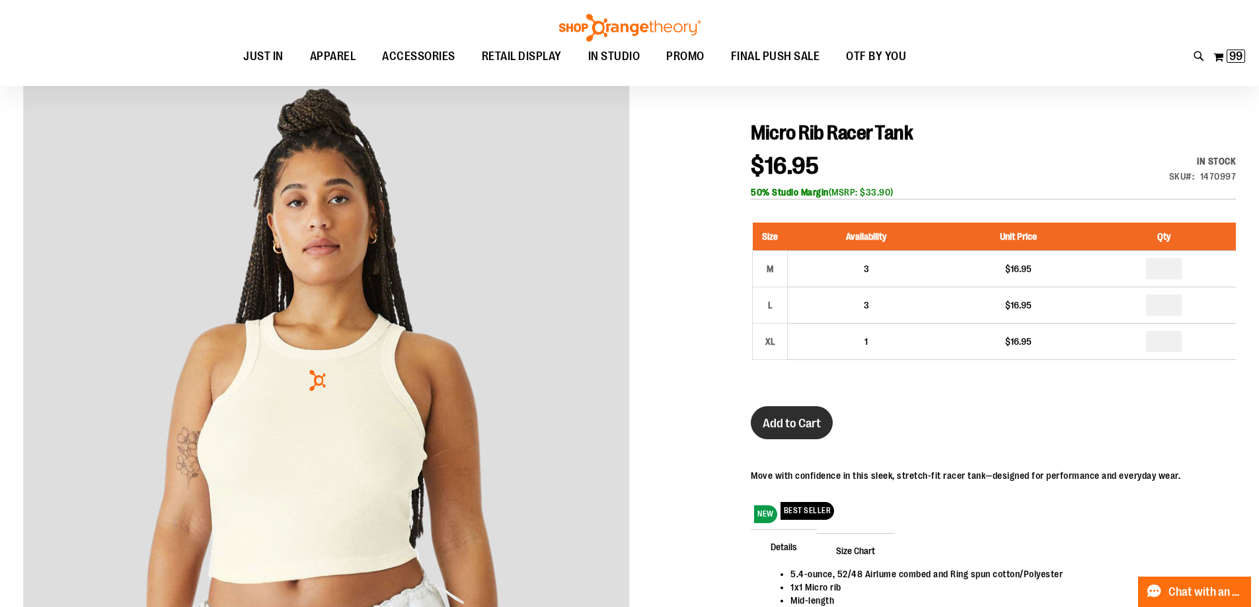
click at [772, 417] on span "Add to Cart" at bounding box center [792, 423] width 58 height 15
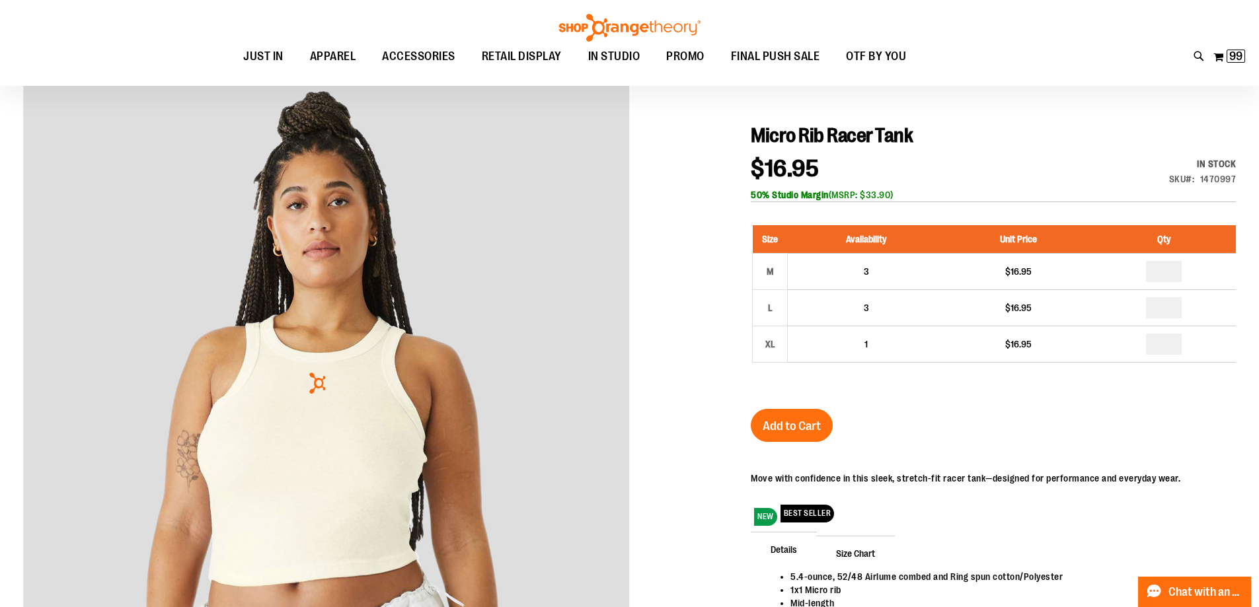
scroll to position [131, 0]
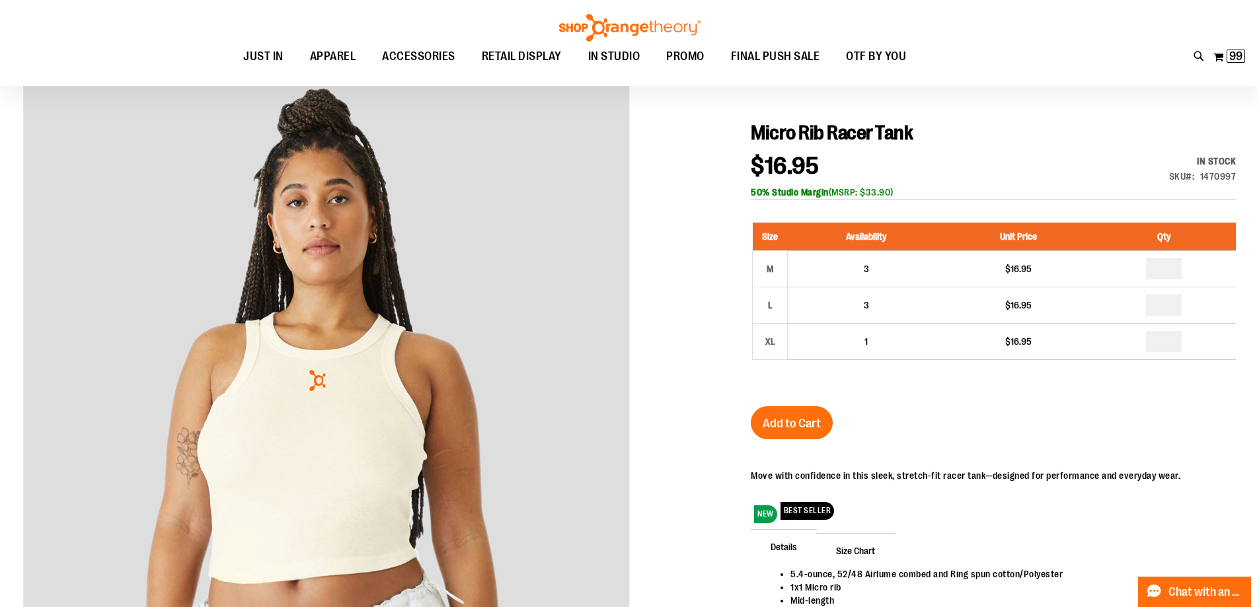
type input "**********"
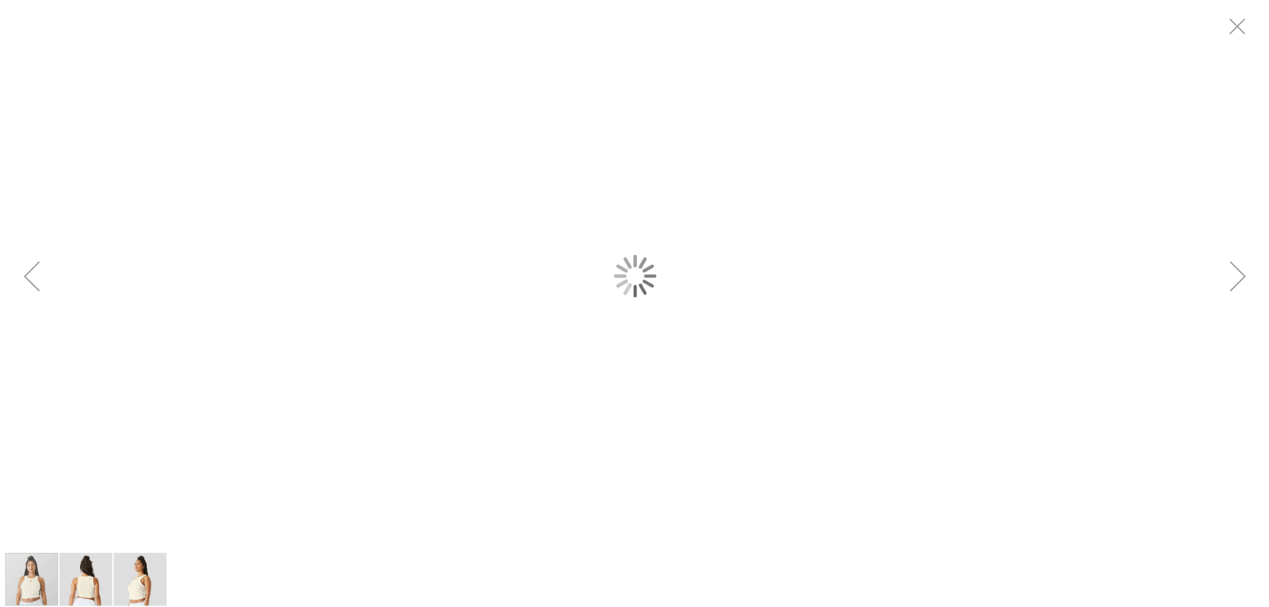
scroll to position [0, 0]
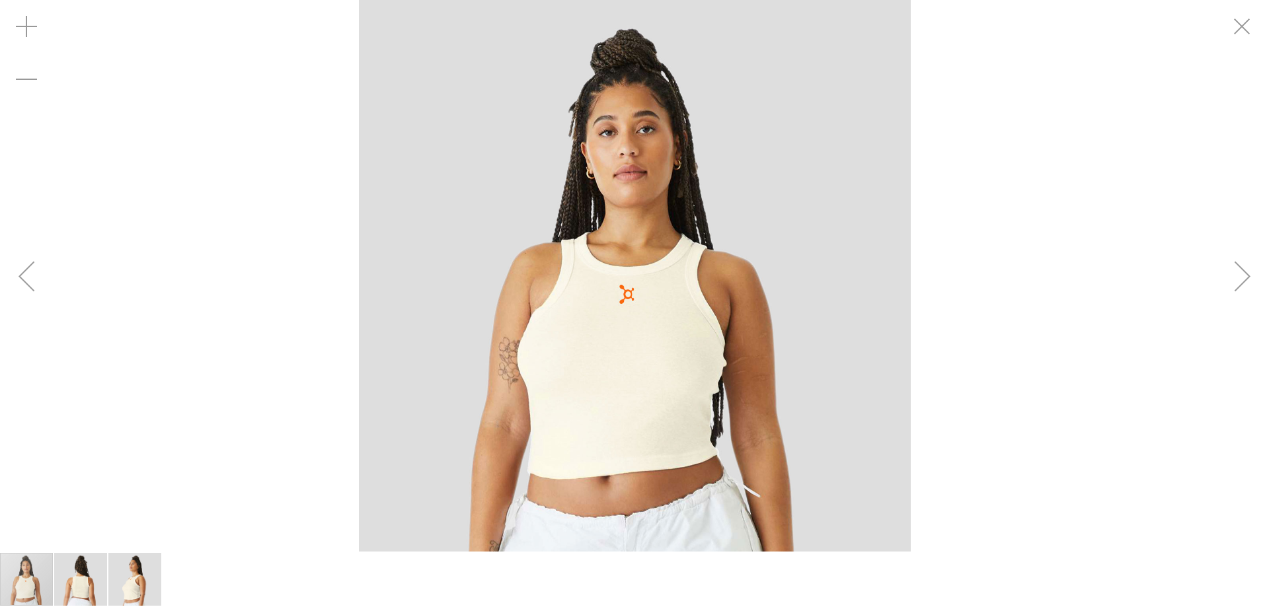
click at [1228, 269] on div "Next" at bounding box center [1242, 276] width 53 height 53
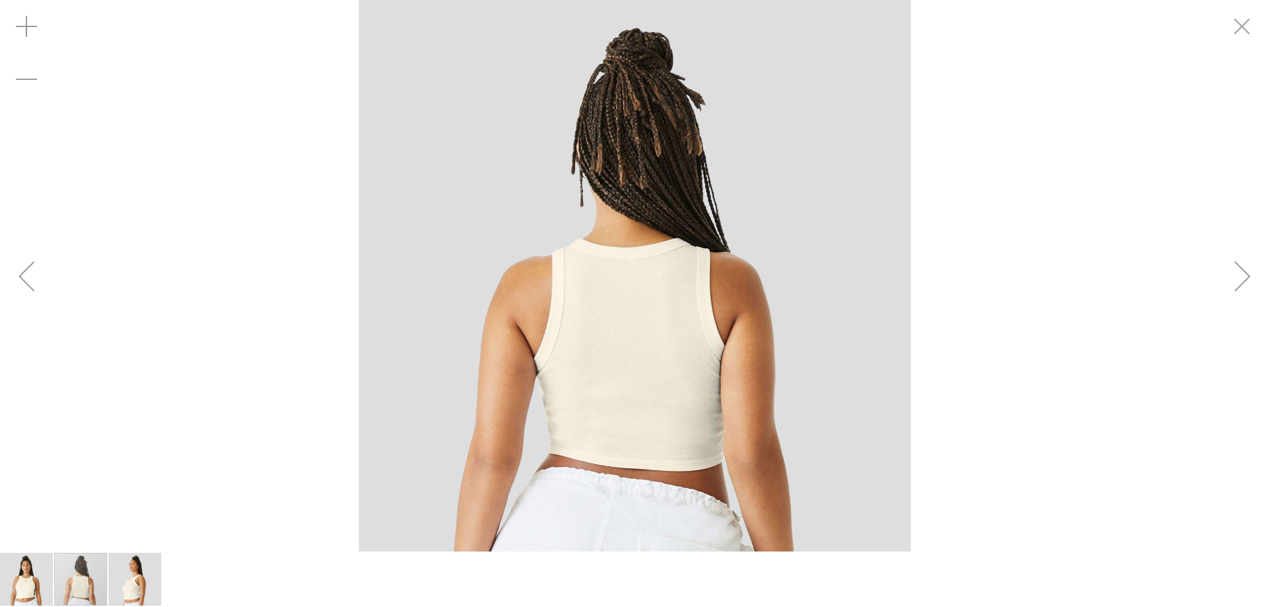
click at [1228, 269] on div "Next" at bounding box center [1242, 276] width 53 height 53
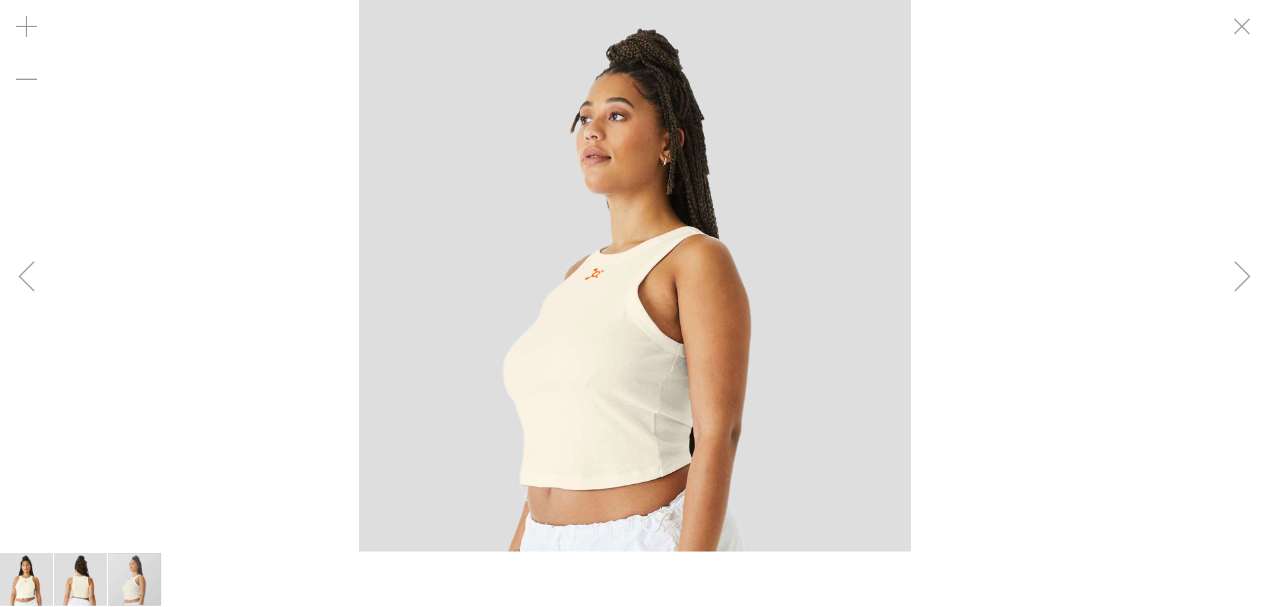
click at [1228, 269] on div "Next" at bounding box center [1242, 276] width 53 height 53
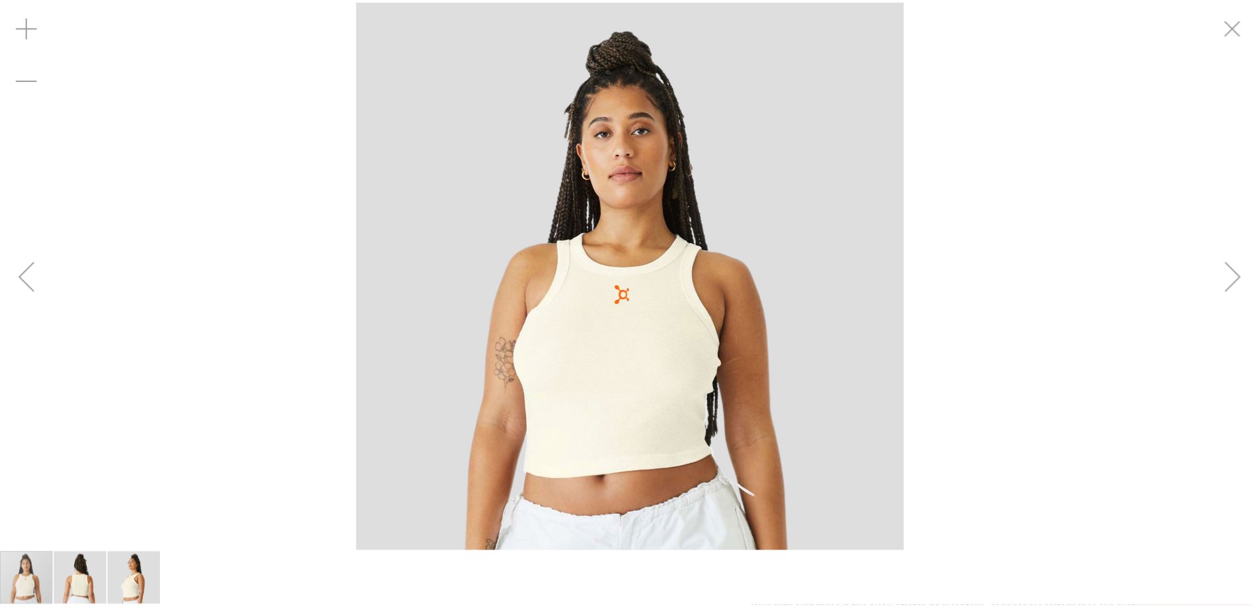
scroll to position [131, 0]
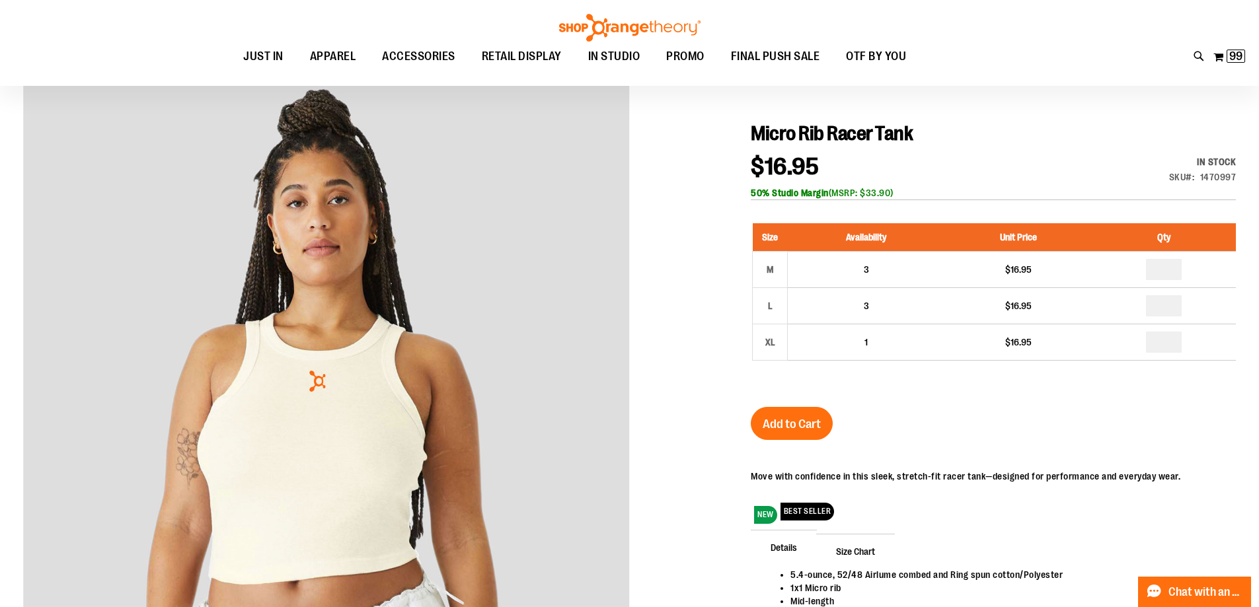
drag, startPoint x: 861, startPoint y: 191, endPoint x: 897, endPoint y: 191, distance: 36.3
click at [897, 191] on div "50% Studio Margin (MSRP: $33.90)" at bounding box center [993, 192] width 485 height 13
click at [903, 200] on div "Micro Rib Racer Tank $16.95 In stock Only %1 left SKU 1470997 50% Studio Margin…" at bounding box center [993, 431] width 485 height 619
click at [1090, 426] on div "Micro Rib Racer Tank $16.95 In stock Only %1 left SKU 1470997 50% Studio Margin…" at bounding box center [993, 431] width 485 height 619
click at [1232, 54] on span "99" at bounding box center [1235, 56] width 13 height 13
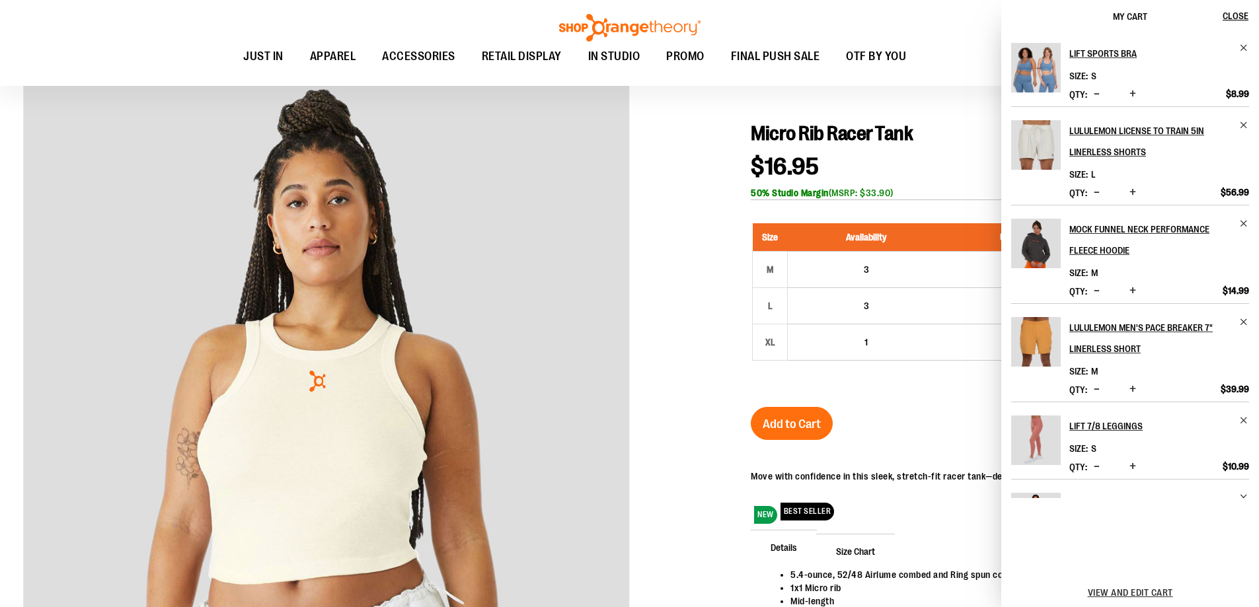
click at [667, 310] on div at bounding box center [629, 401] width 1213 height 680
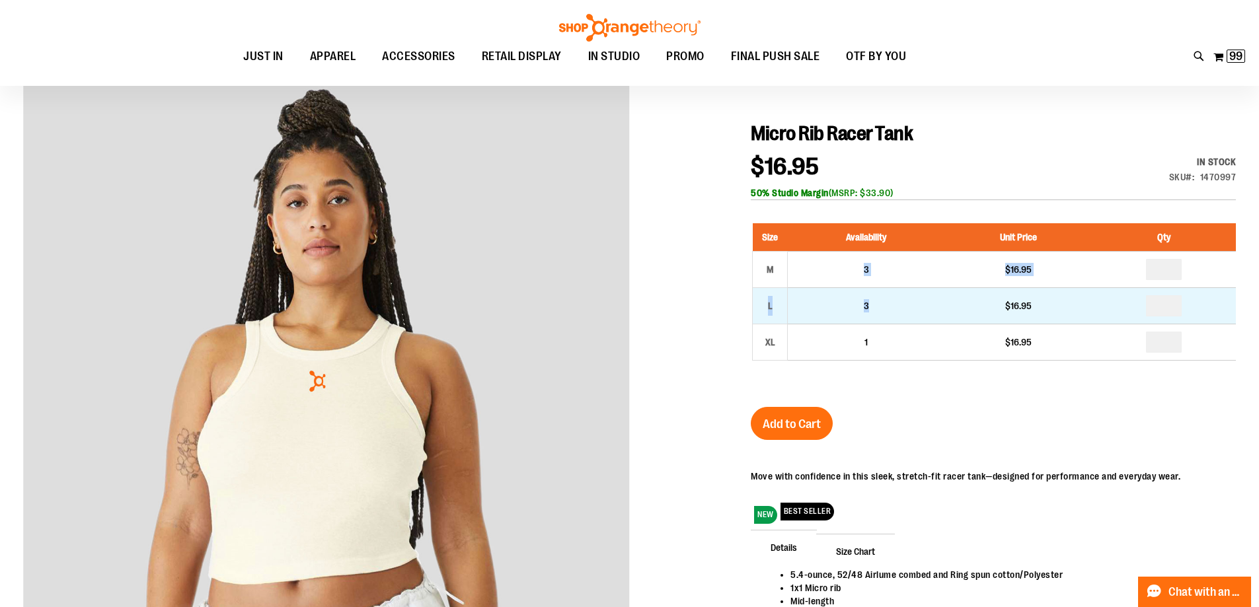
drag, startPoint x: 852, startPoint y: 265, endPoint x: 876, endPoint y: 317, distance: 57.1
click at [876, 317] on tbody "M 3 $16.95 * L 3 $16.95 *" at bounding box center [995, 305] width 484 height 109
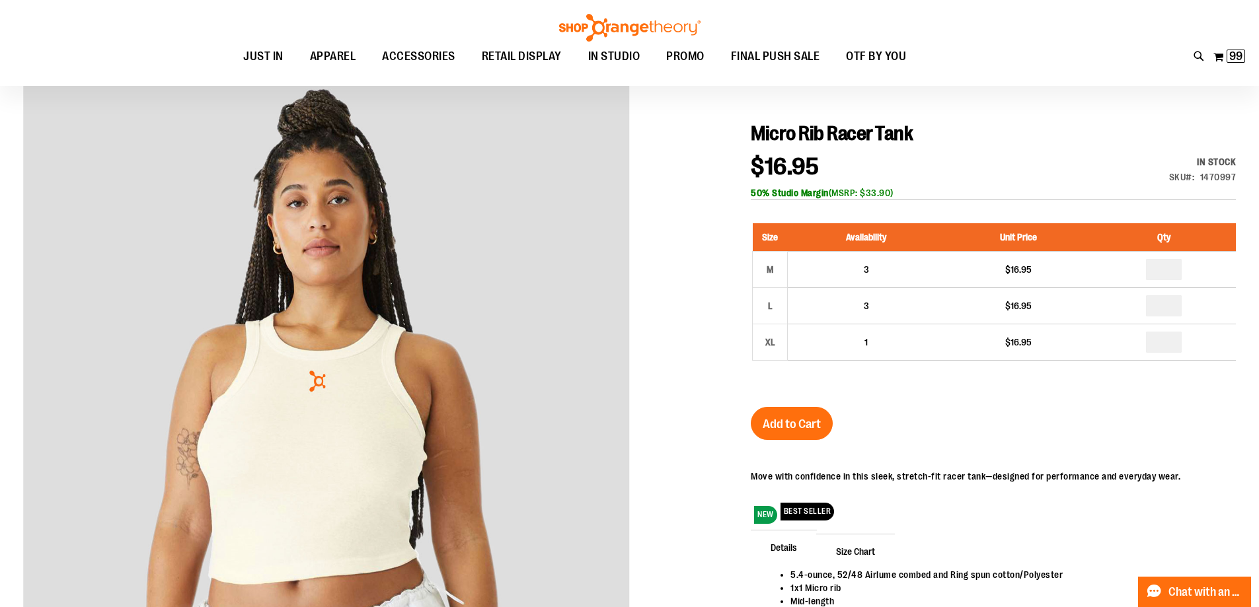
click at [931, 217] on div "Size Availability Unit Price Qty M 3 $16.95 * L 3 *" at bounding box center [993, 302] width 485 height 184
click at [1232, 52] on span "99" at bounding box center [1235, 56] width 13 height 13
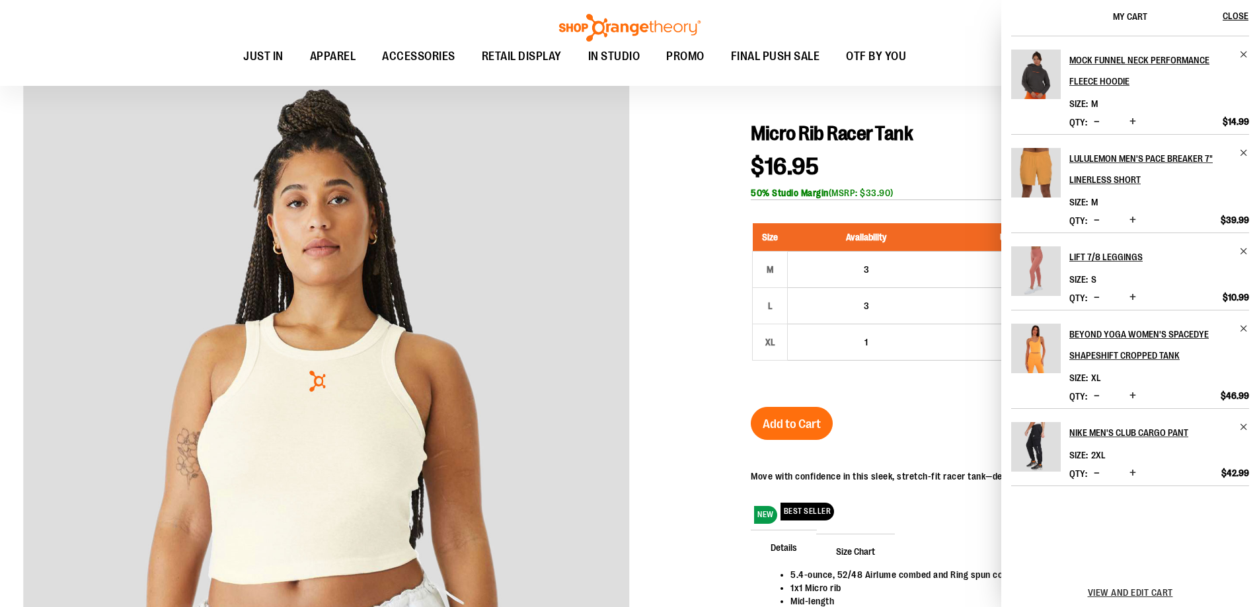
scroll to position [0, 0]
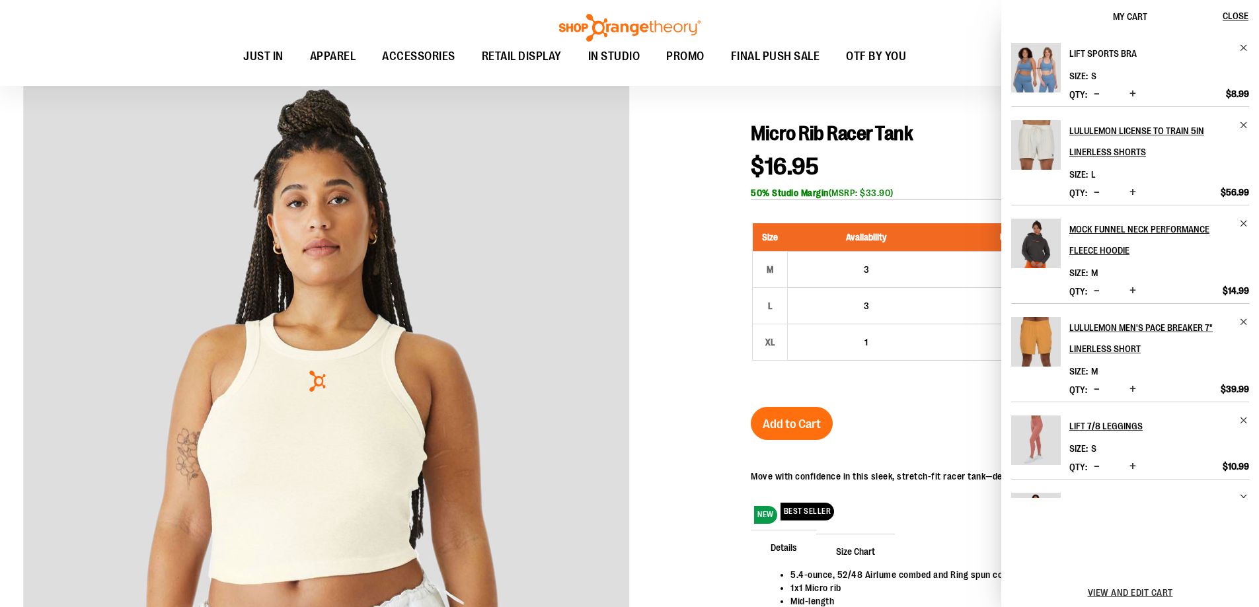
click at [1070, 52] on h2 "Lift Sports Bra" at bounding box center [1150, 53] width 162 height 21
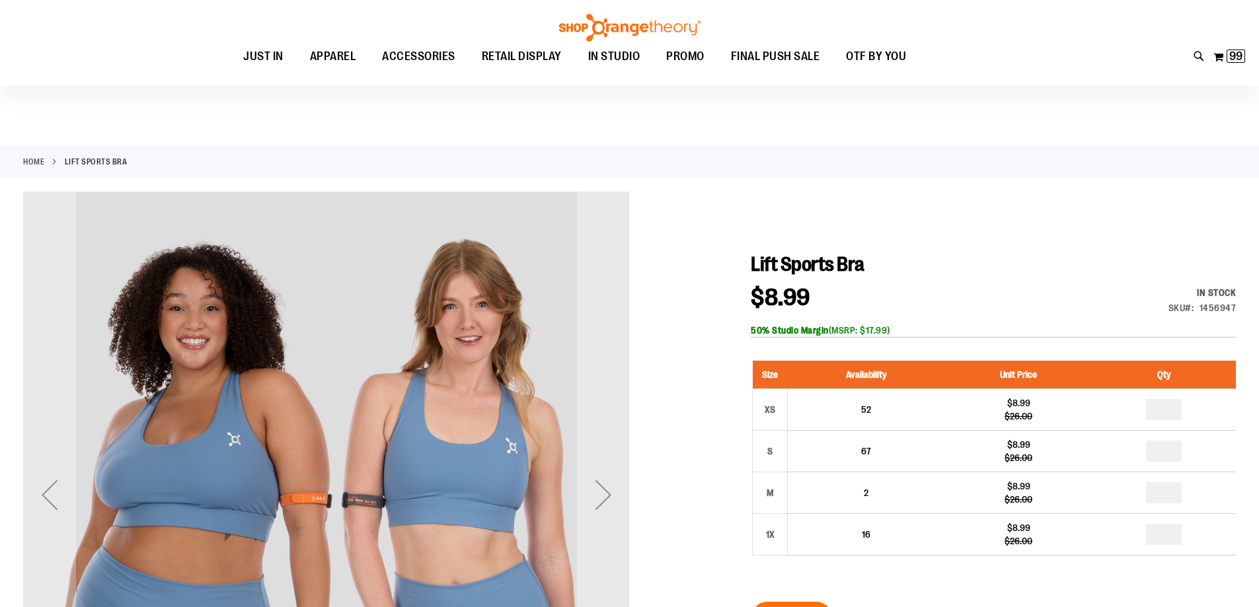
scroll to position [131, 0]
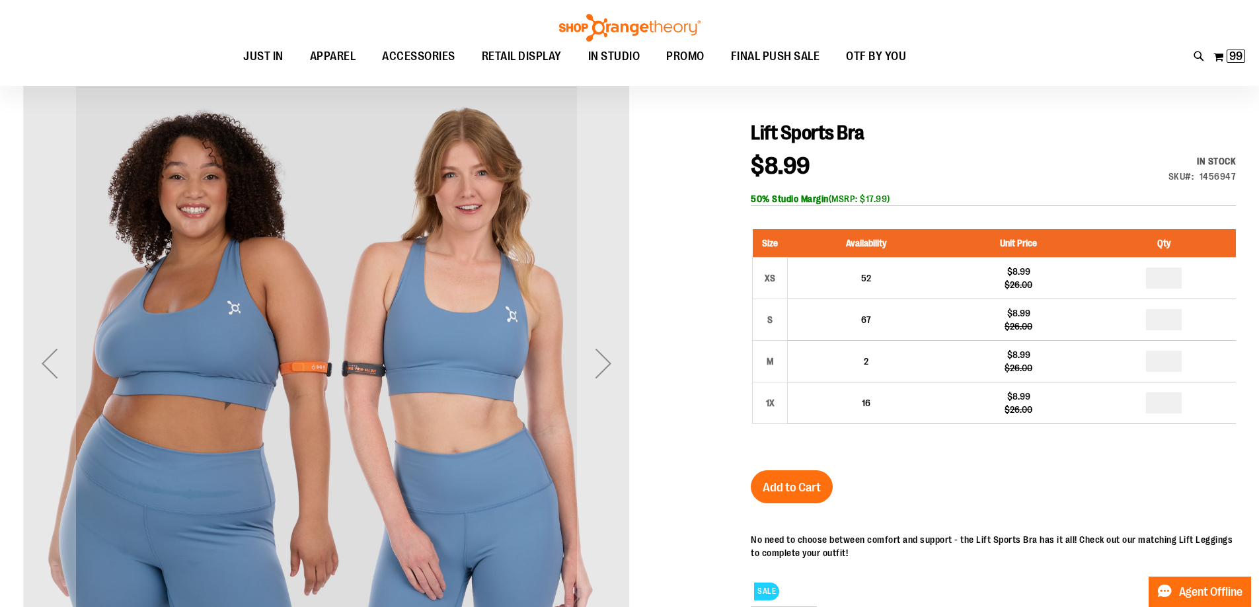
type input "**********"
drag, startPoint x: 816, startPoint y: 167, endPoint x: 764, endPoint y: 172, distance: 52.4
click at [764, 172] on span "$8.99" at bounding box center [787, 167] width 73 height 24
drag, startPoint x: 918, startPoint y: 198, endPoint x: 846, endPoint y: 200, distance: 71.4
click at [846, 200] on div "50% Studio Margin (MSRP: $17.99)" at bounding box center [993, 198] width 485 height 13
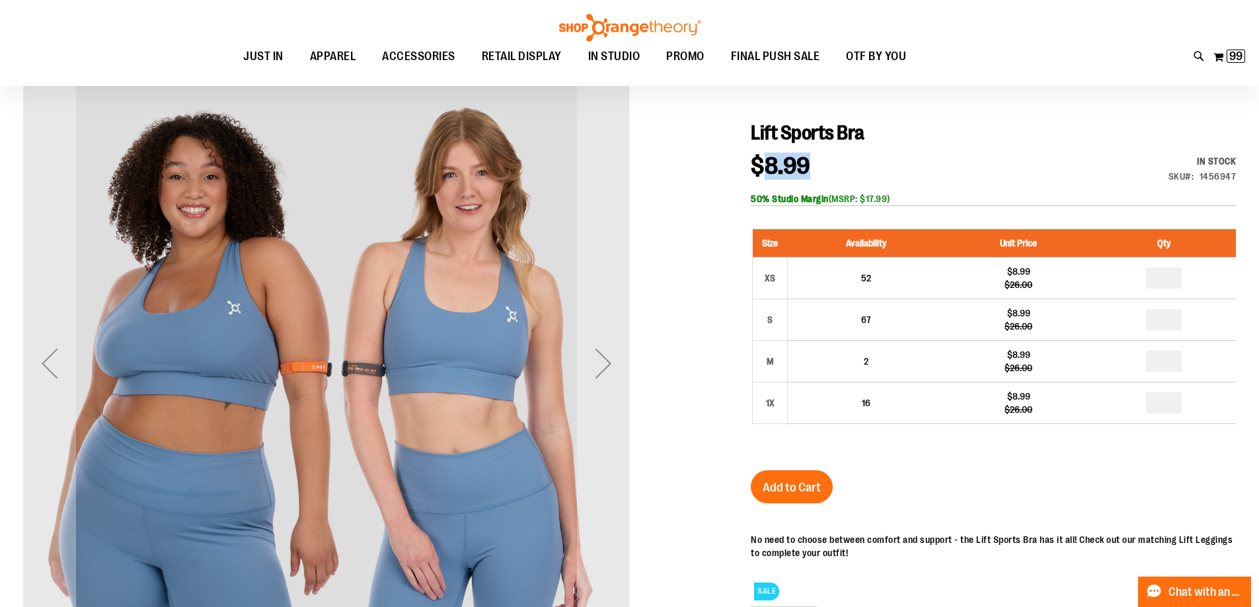
click at [916, 192] on div "50% Studio Margin (MSRP: $17.99)" at bounding box center [993, 198] width 485 height 13
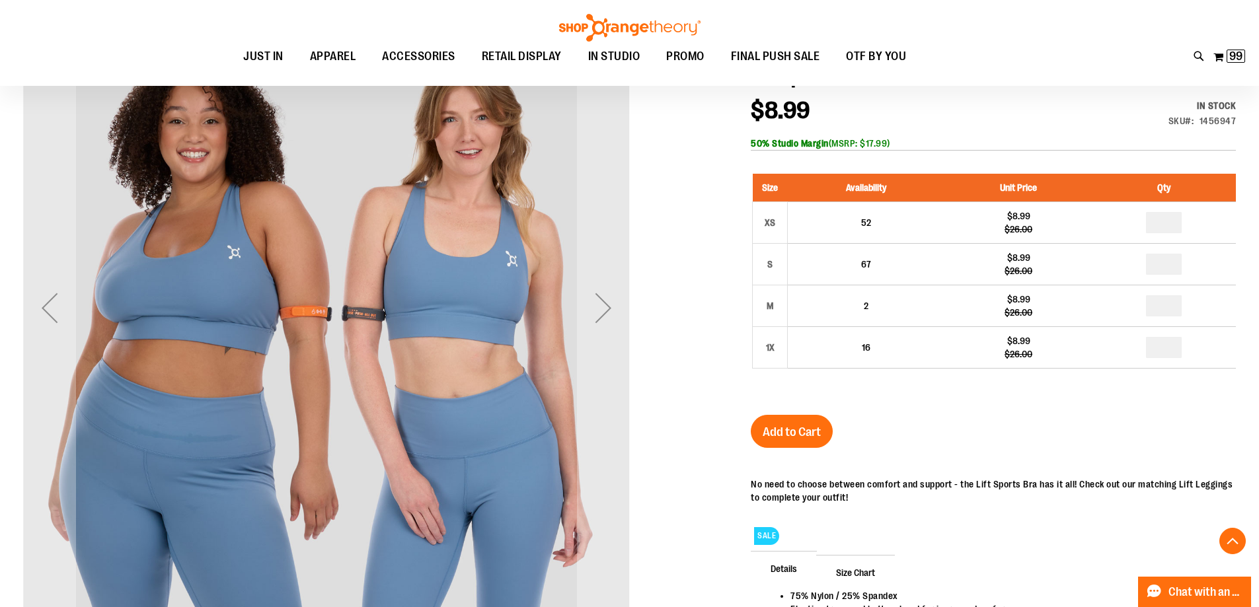
scroll to position [528, 0]
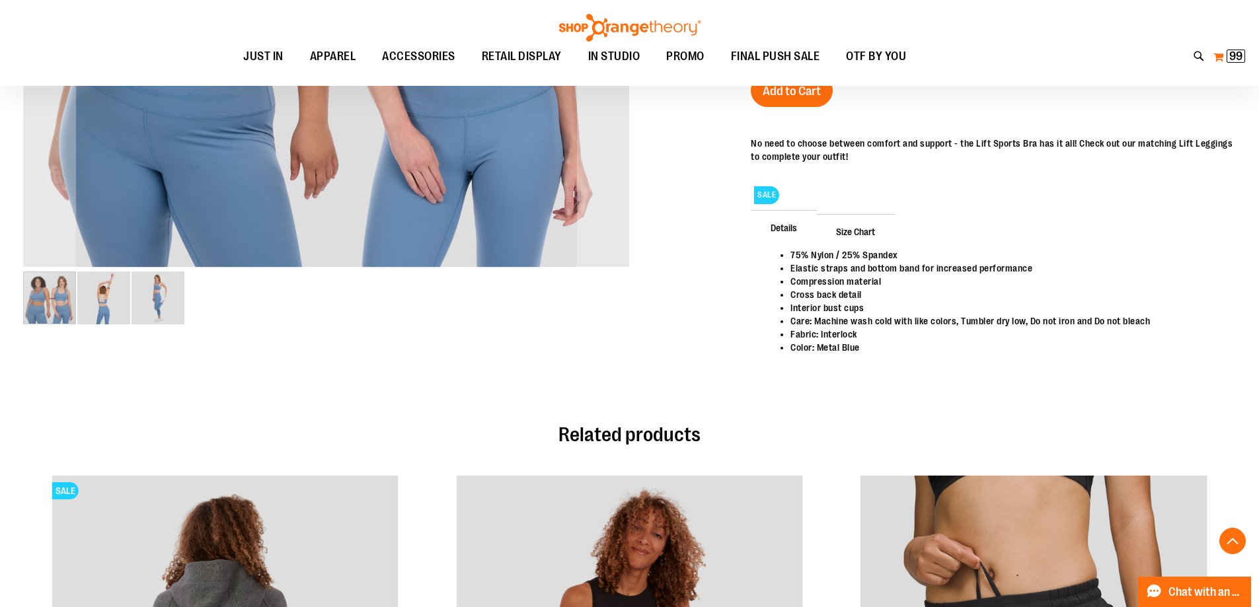
click at [1230, 50] on span "99" at bounding box center [1235, 56] width 13 height 13
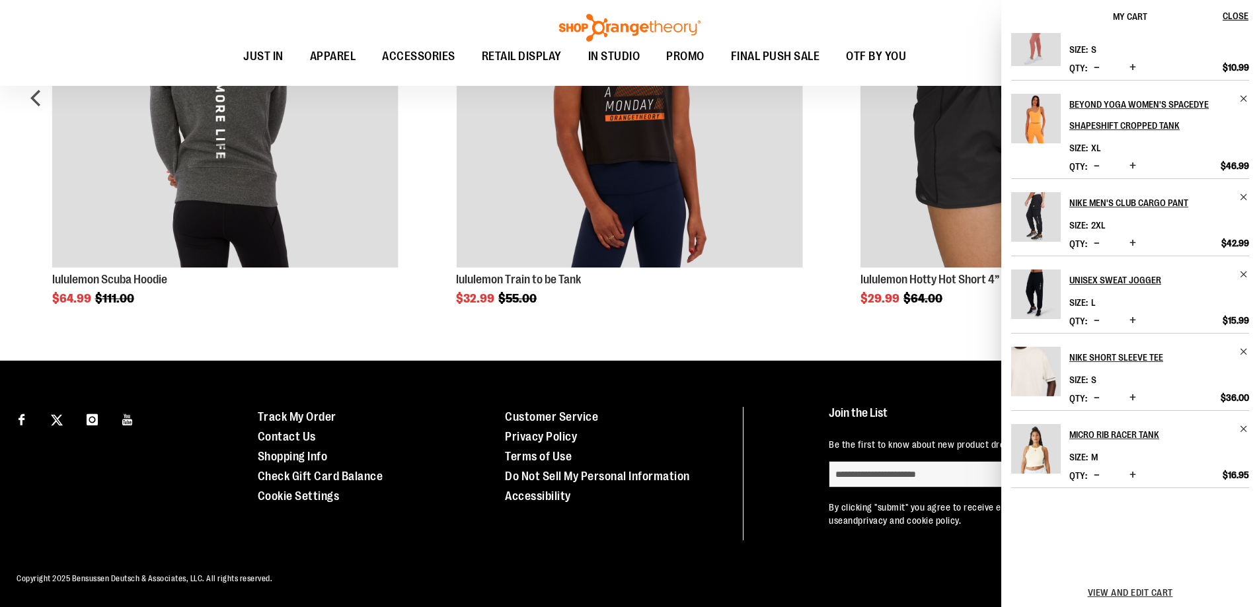
scroll to position [501, 0]
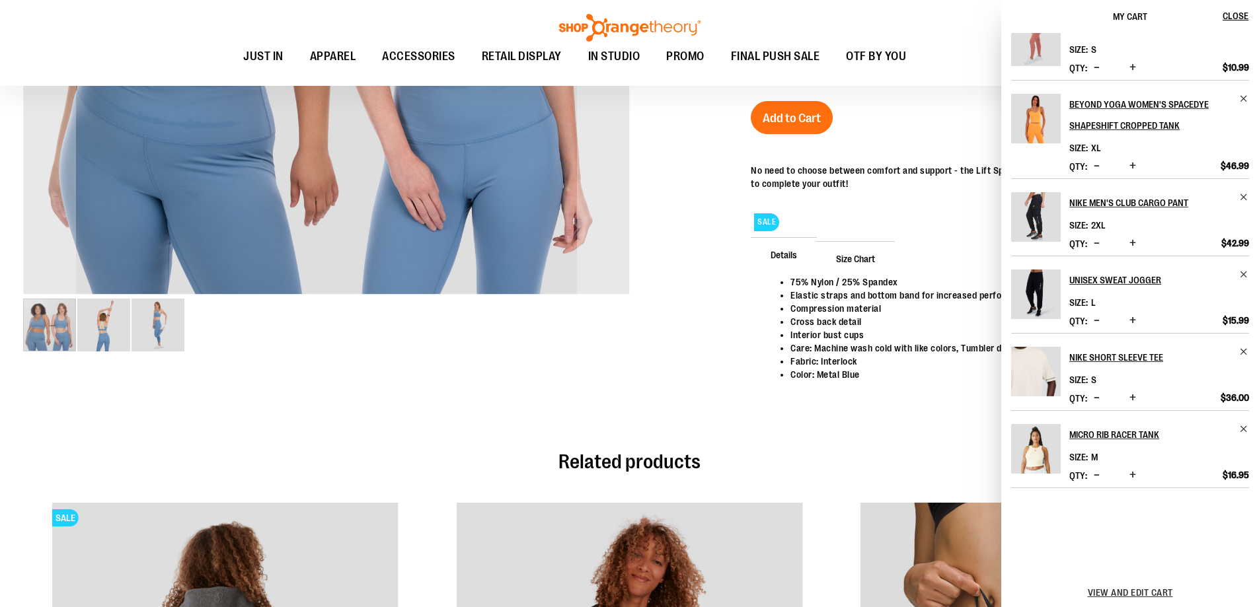
click at [1130, 17] on span "My Cart" at bounding box center [1130, 16] width 34 height 11
click at [1139, 38] on div "Lift 7/8 Leggings Size S Qty * Update" at bounding box center [1130, 38] width 238 height 42
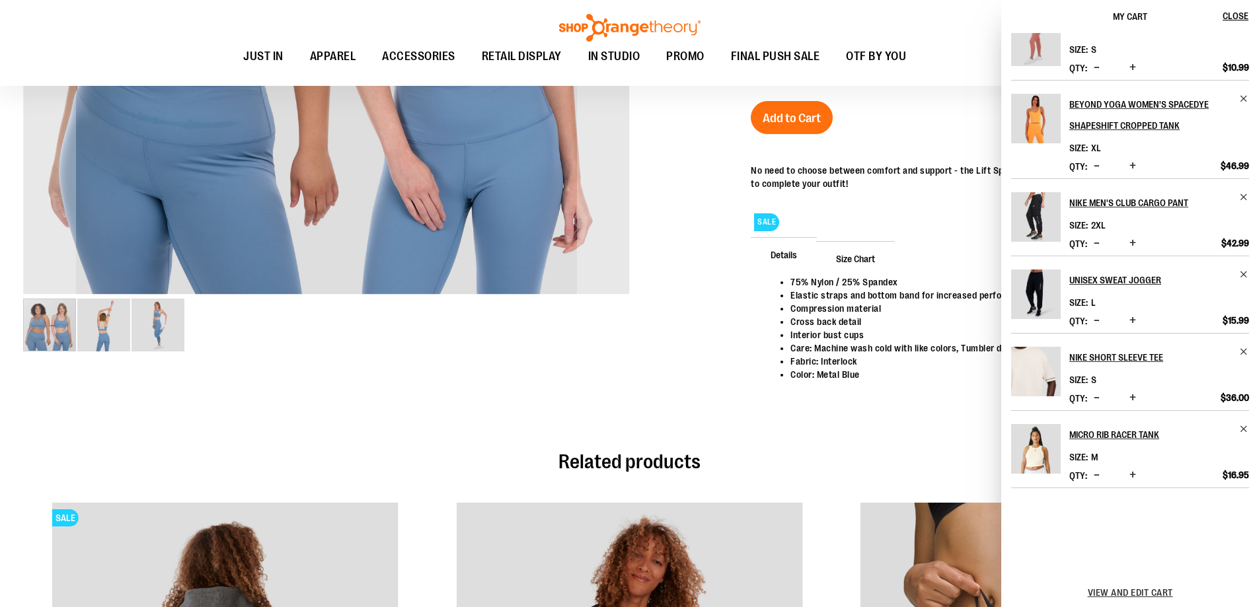
click at [1139, 38] on div "Lift 7/8 Leggings Size S Qty * Update" at bounding box center [1130, 38] width 238 height 42
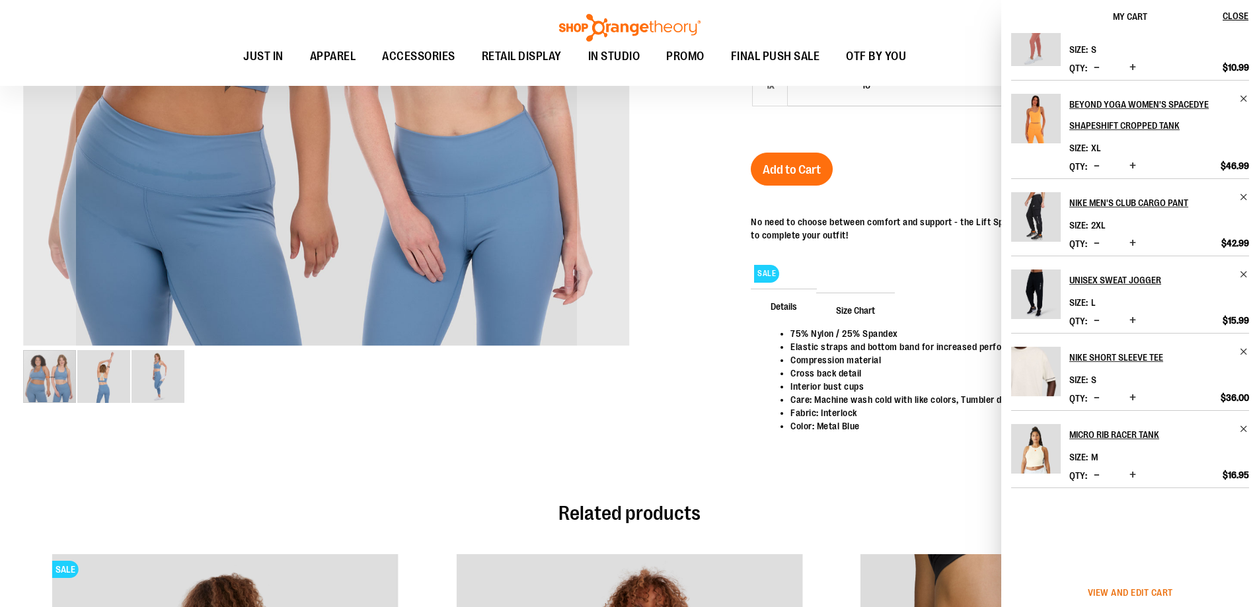
scroll to position [369, 0]
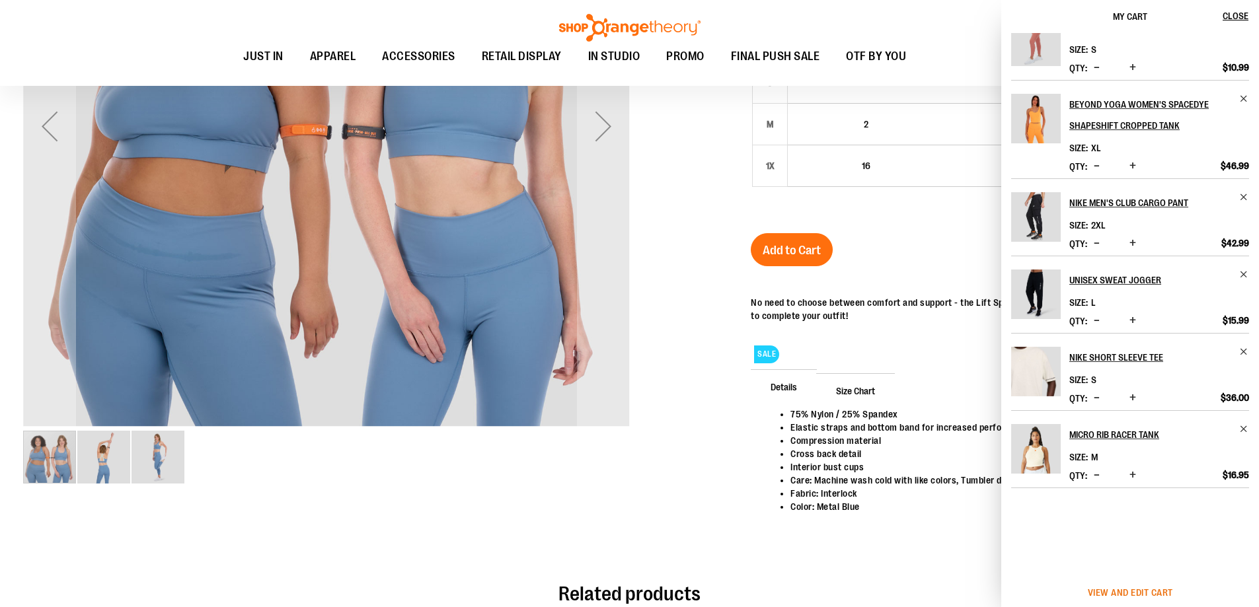
click at [1137, 593] on span "View and edit cart" at bounding box center [1130, 592] width 85 height 11
click at [1157, 587] on span "View and edit cart" at bounding box center [1130, 592] width 85 height 11
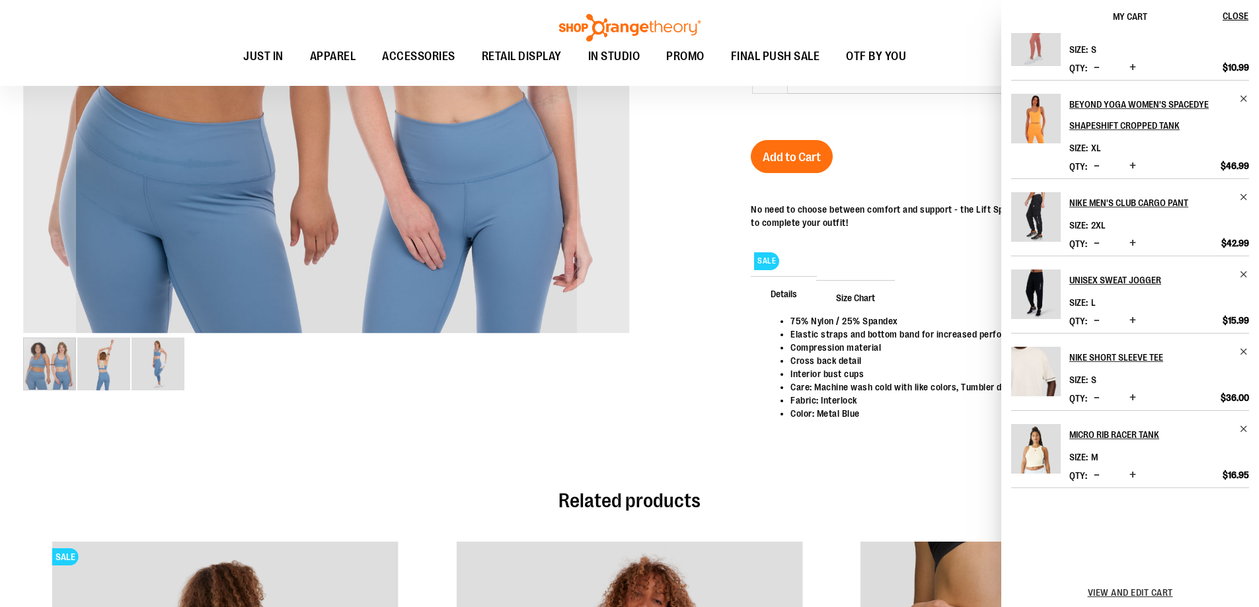
scroll to position [0, 0]
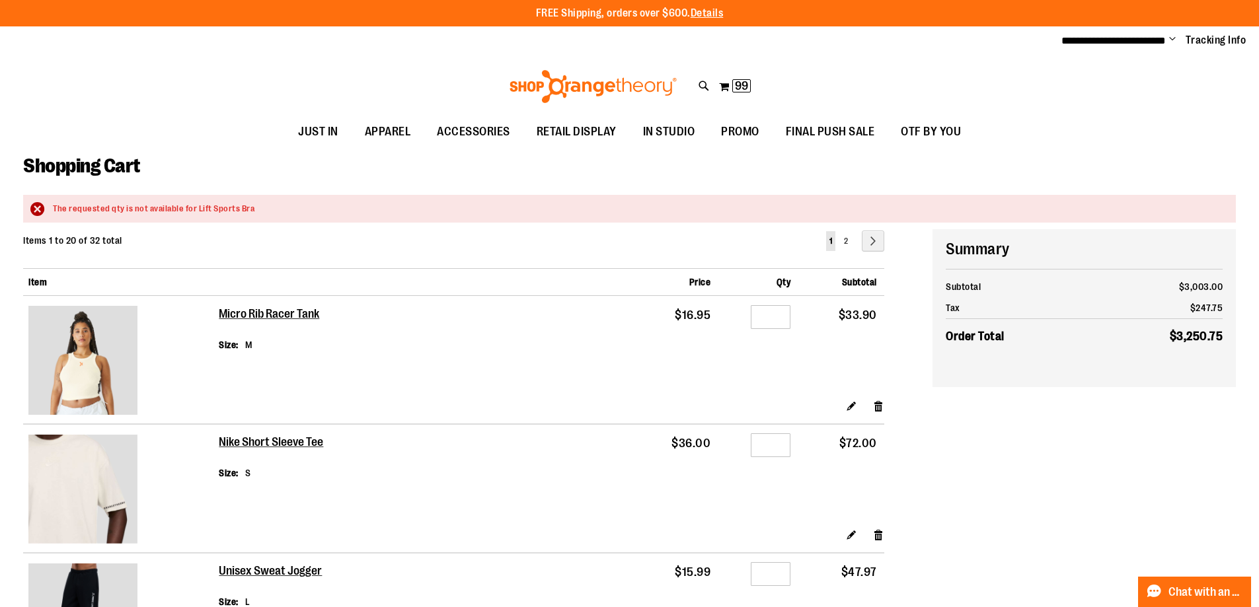
type input "**********"
